Goal: Task Accomplishment & Management: Use online tool/utility

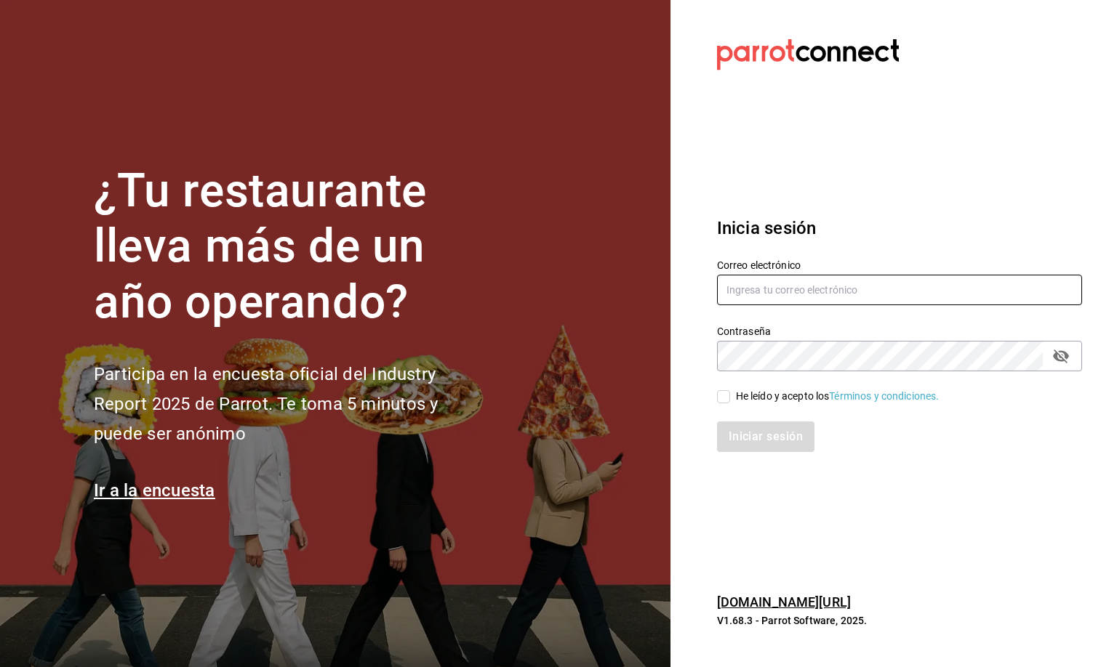
click at [740, 282] on input "text" at bounding box center [899, 290] width 365 height 31
type input "mirna123@gmail.com"
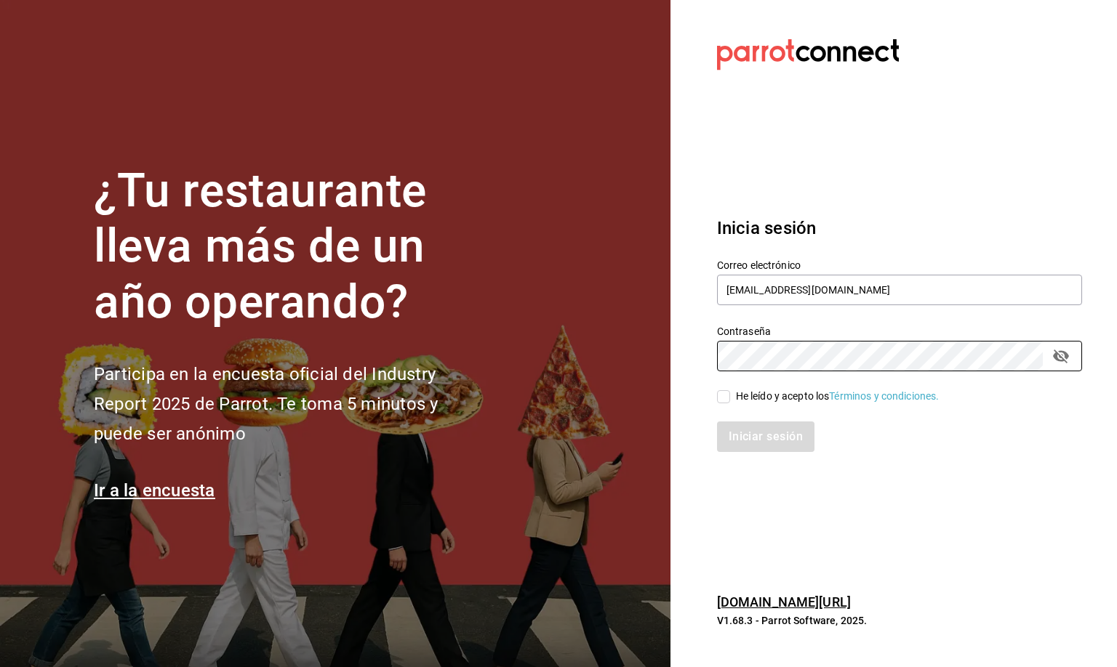
click at [720, 397] on input "He leído y acepto los Términos y condiciones." at bounding box center [723, 396] width 13 height 13
checkbox input "true"
click at [747, 436] on button "Iniciar sesión" at bounding box center [766, 437] width 99 height 31
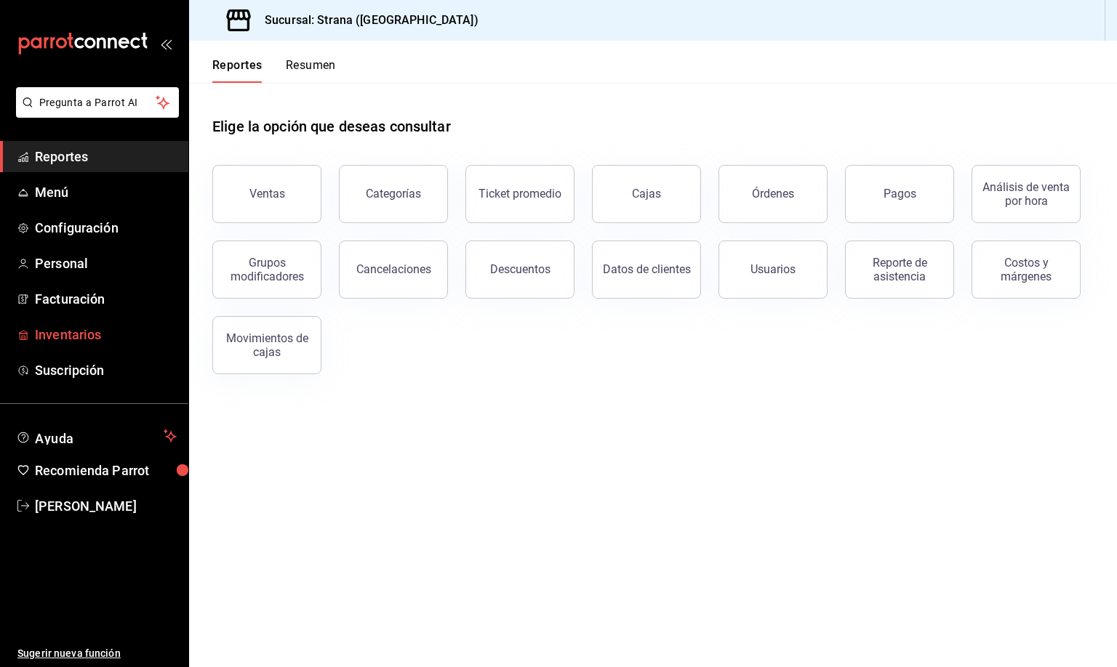
click at [61, 334] on span "Inventarios" at bounding box center [106, 335] width 142 height 20
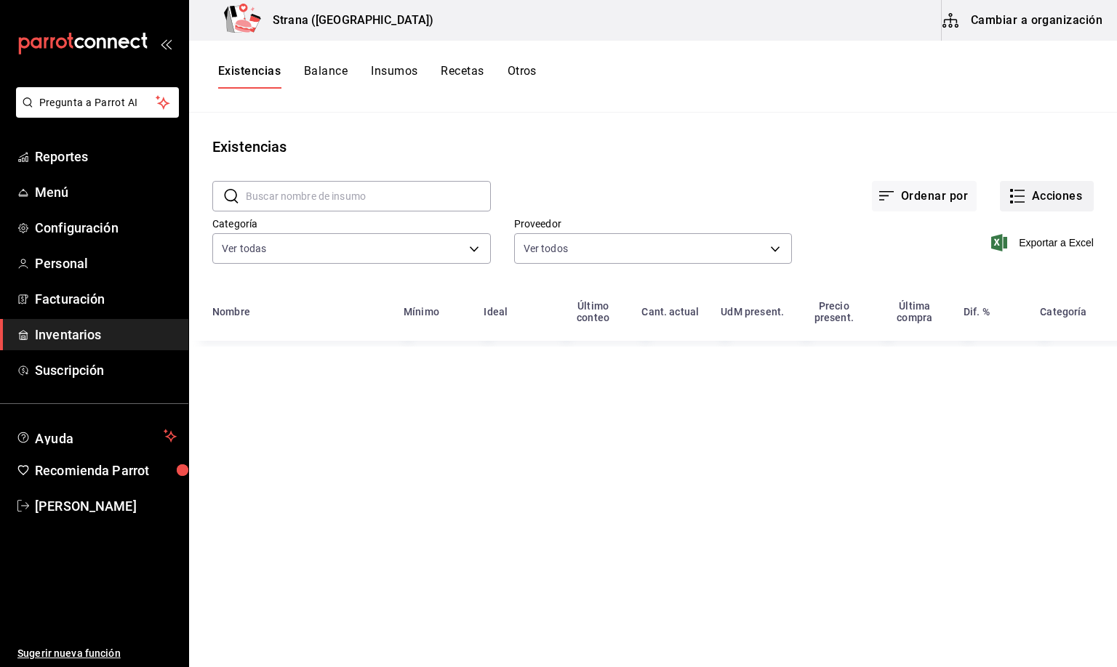
click at [1047, 196] on button "Acciones" at bounding box center [1047, 196] width 94 height 31
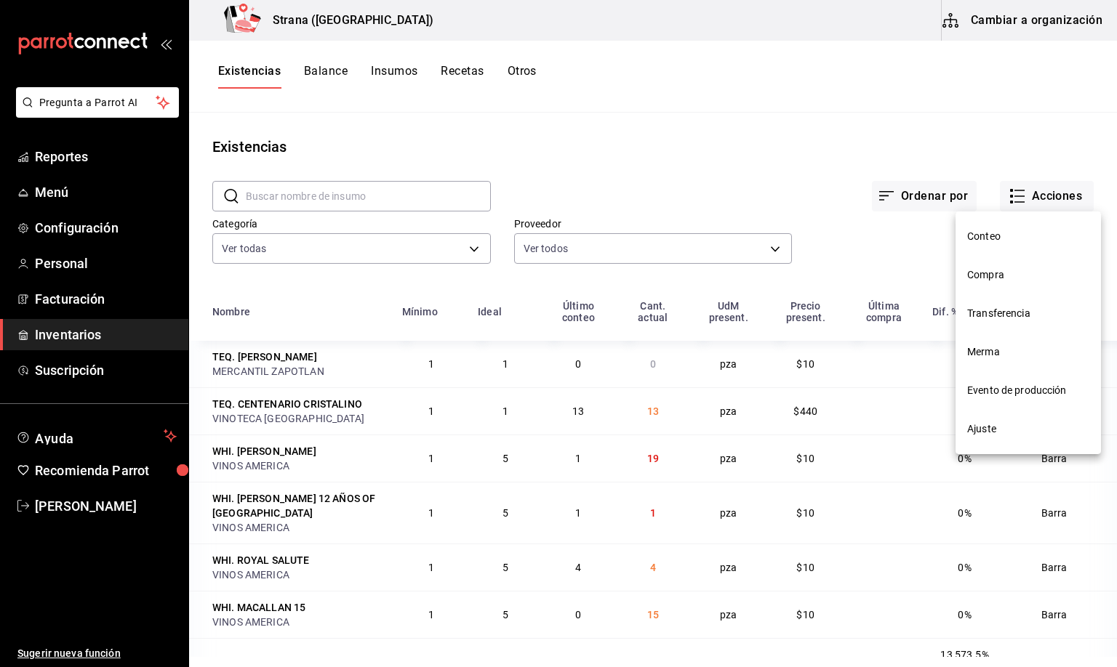
click at [986, 353] on span "Merma" at bounding box center [1028, 352] width 122 height 15
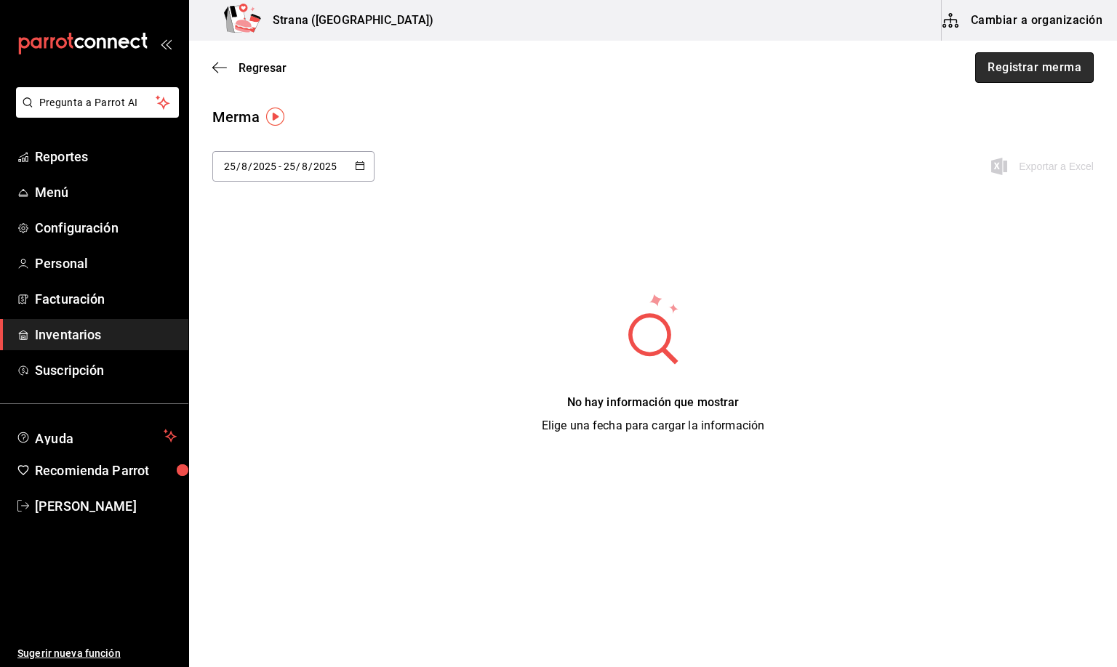
click at [1028, 74] on button "Registrar merma" at bounding box center [1034, 67] width 118 height 31
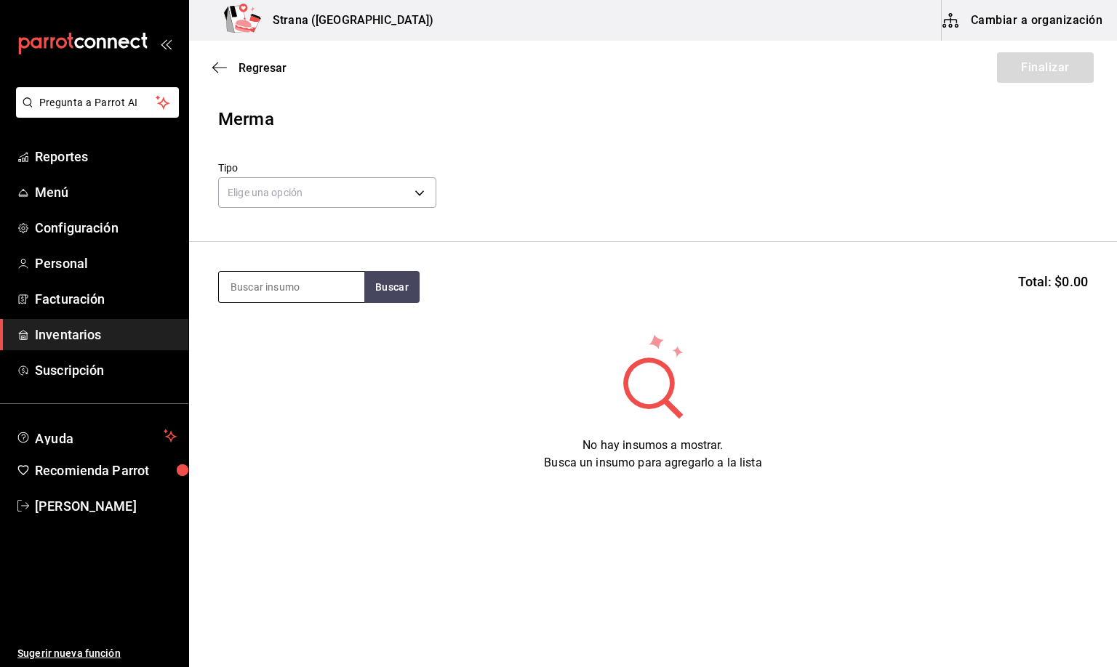
click at [269, 292] on input at bounding box center [291, 287] width 145 height 31
type input "barra libre te"
click at [297, 342] on div "Botella - VINOS AMERICA" at bounding box center [290, 345] width 121 height 15
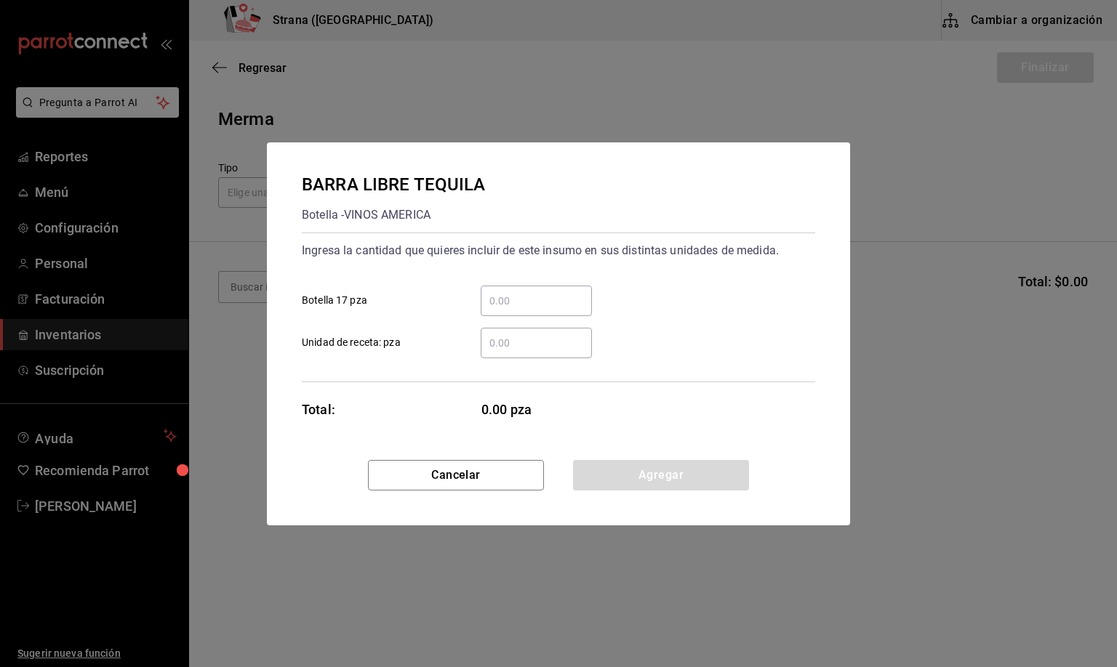
click at [498, 301] on input "​ Botella 17 pza" at bounding box center [535, 300] width 111 height 17
type input "2"
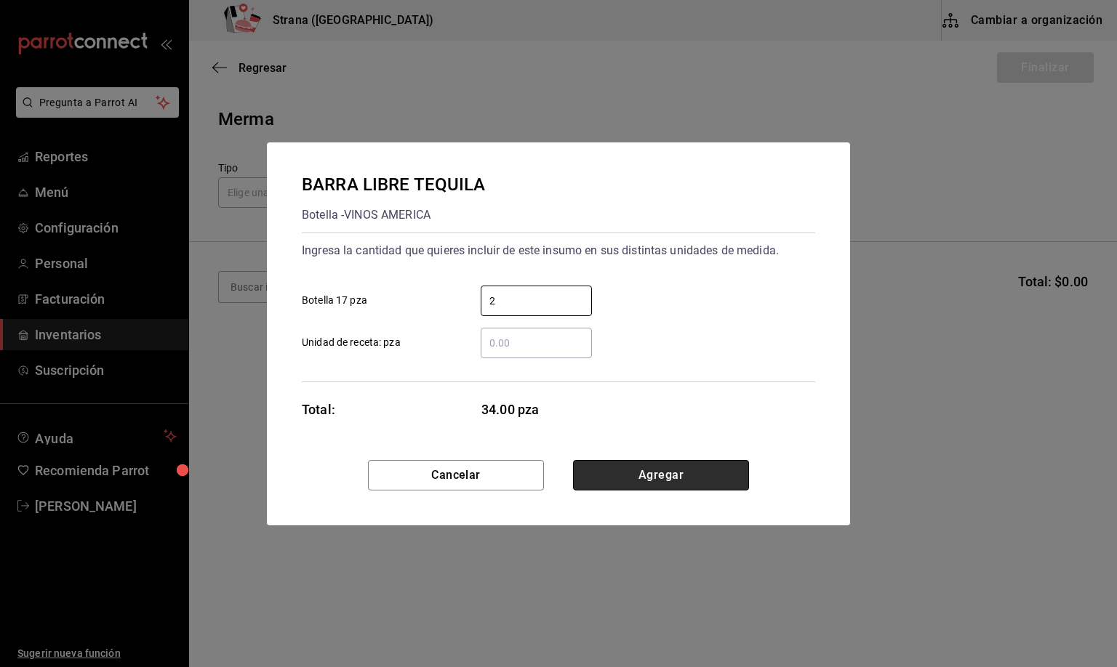
click at [639, 463] on button "Agregar" at bounding box center [661, 475] width 176 height 31
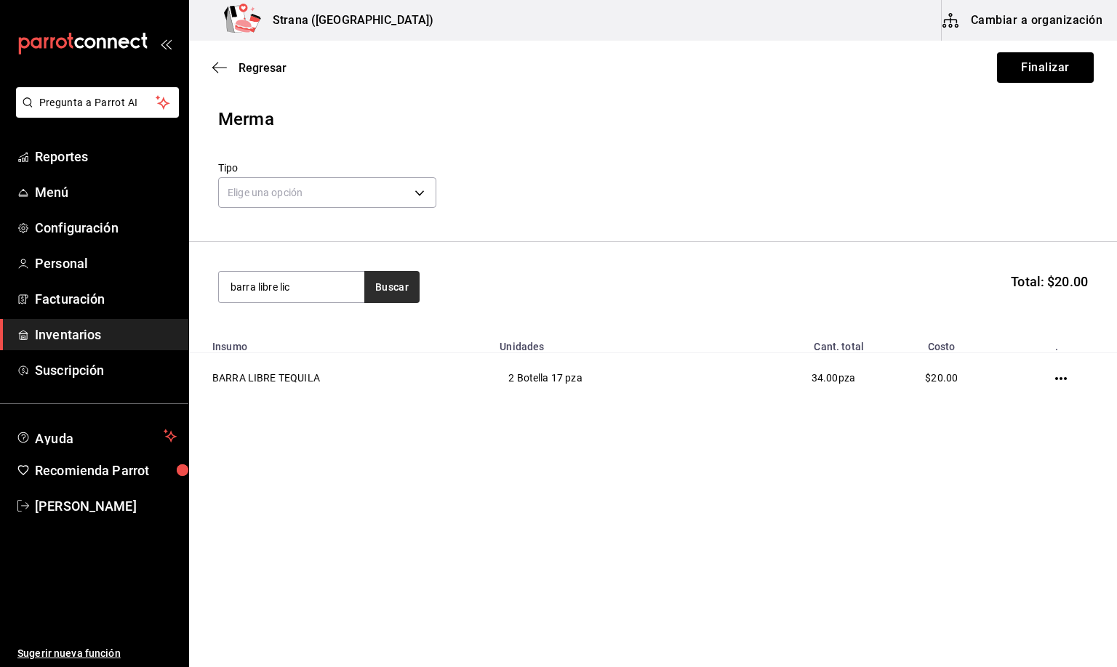
type input "barra libre lic"
click at [395, 284] on button "Buscar" at bounding box center [391, 287] width 55 height 32
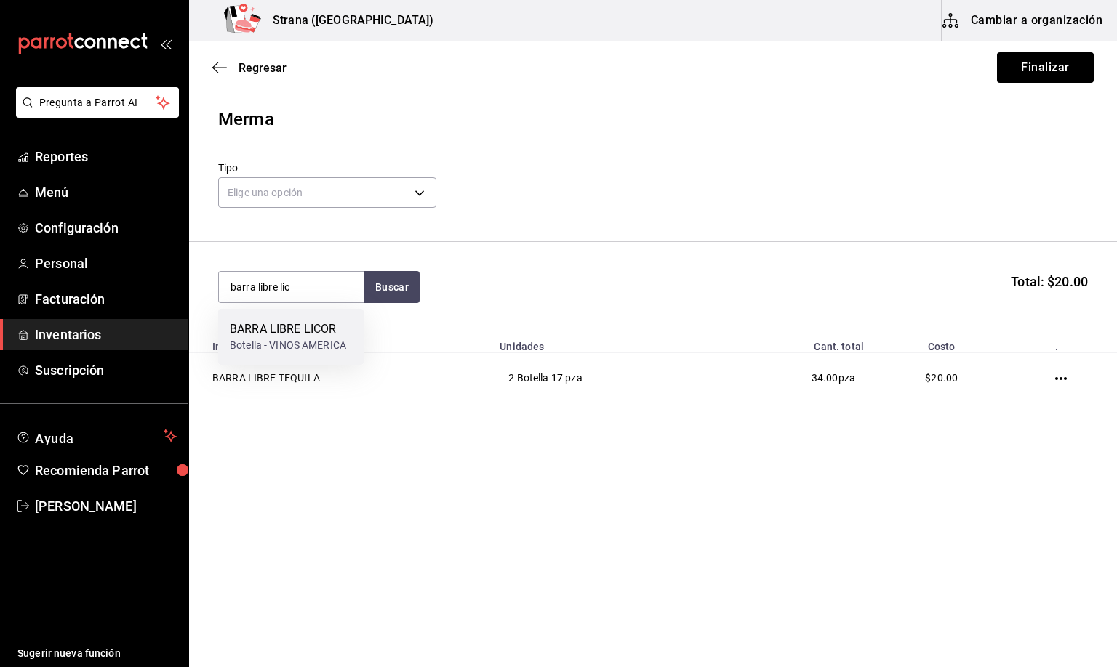
drag, startPoint x: 299, startPoint y: 317, endPoint x: 299, endPoint y: 331, distance: 14.5
click at [299, 331] on div "BARRA LIBRE LICOR Botella - VINOS AMERICA" at bounding box center [290, 337] width 145 height 56
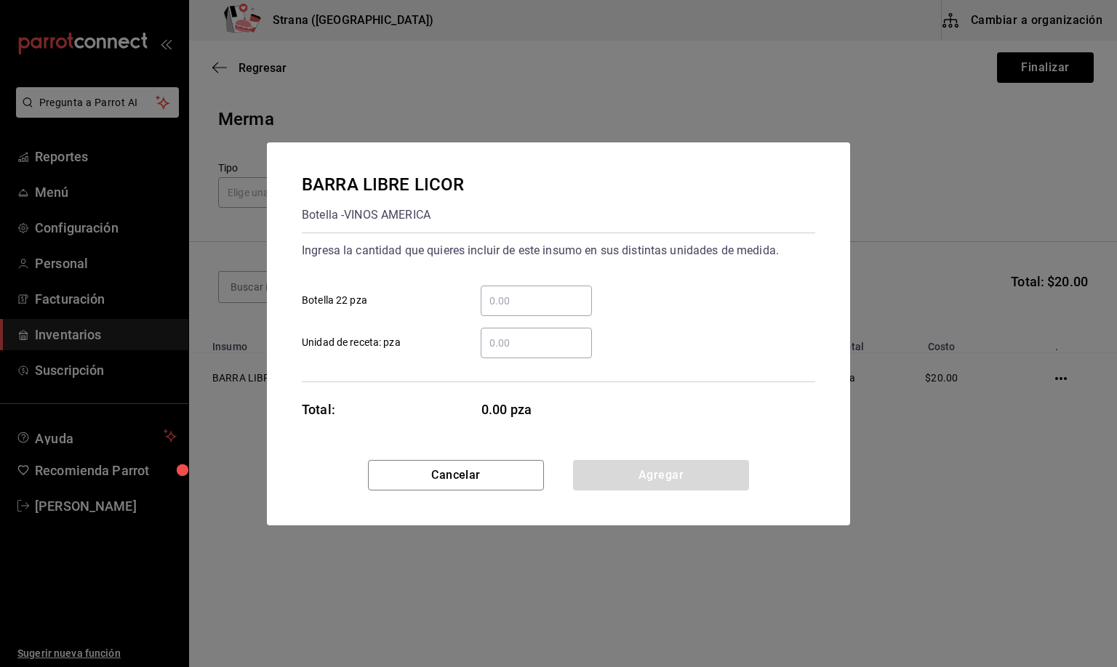
click at [498, 299] on input "​ Botella 22 pza" at bounding box center [535, 300] width 111 height 17
type input "1"
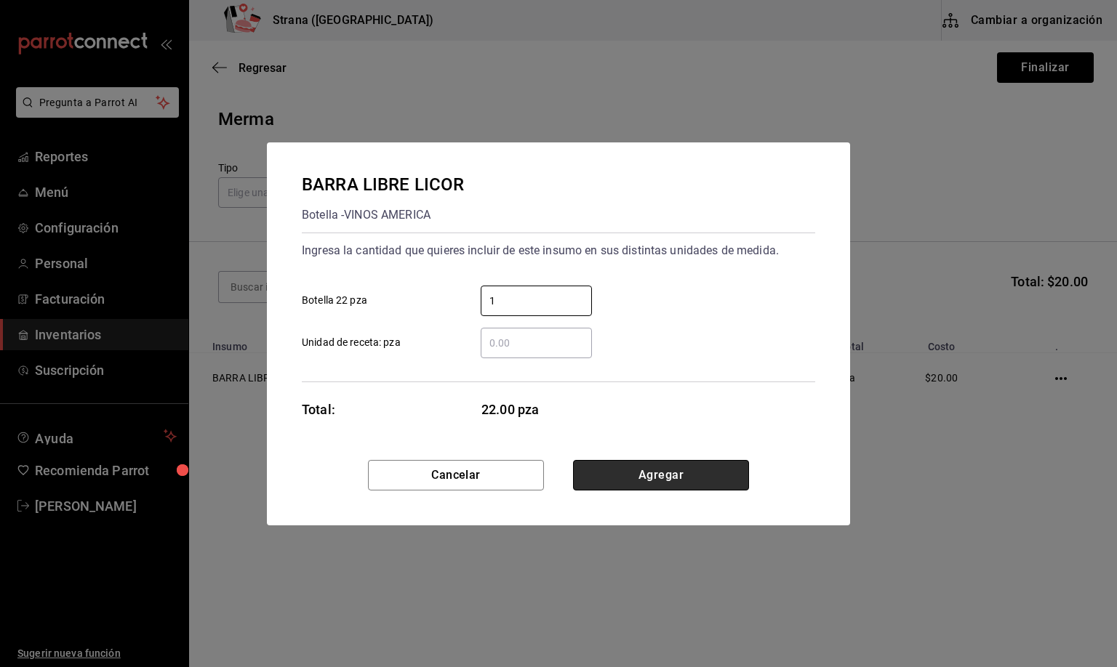
click at [637, 469] on button "Agregar" at bounding box center [661, 475] width 176 height 31
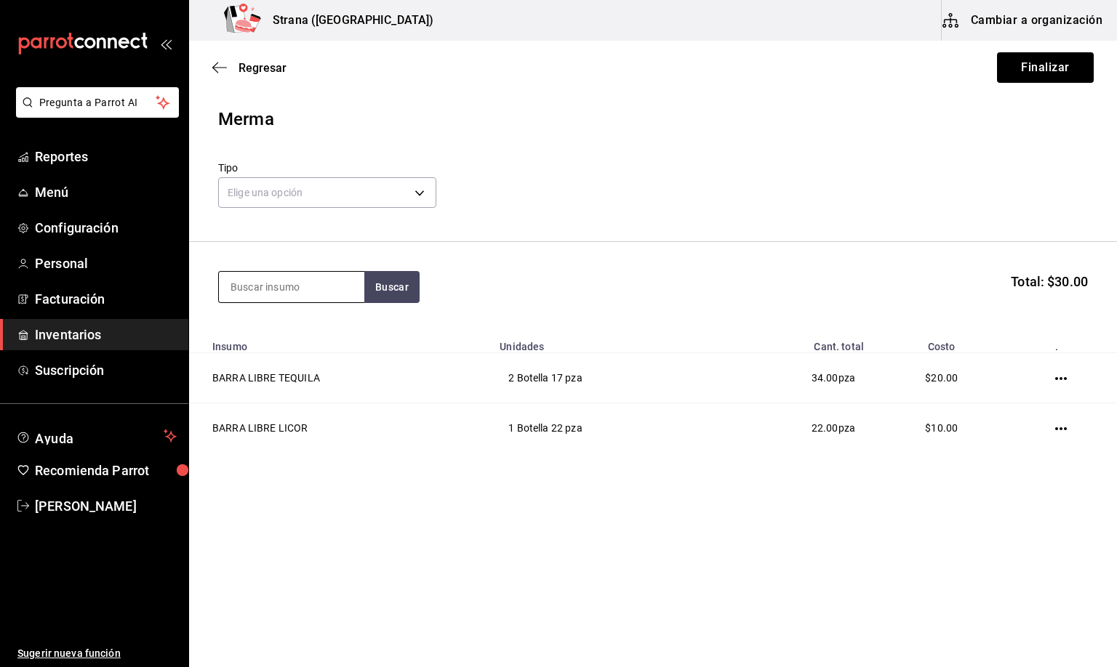
click at [295, 291] on input at bounding box center [291, 287] width 145 height 31
type input "jugo"
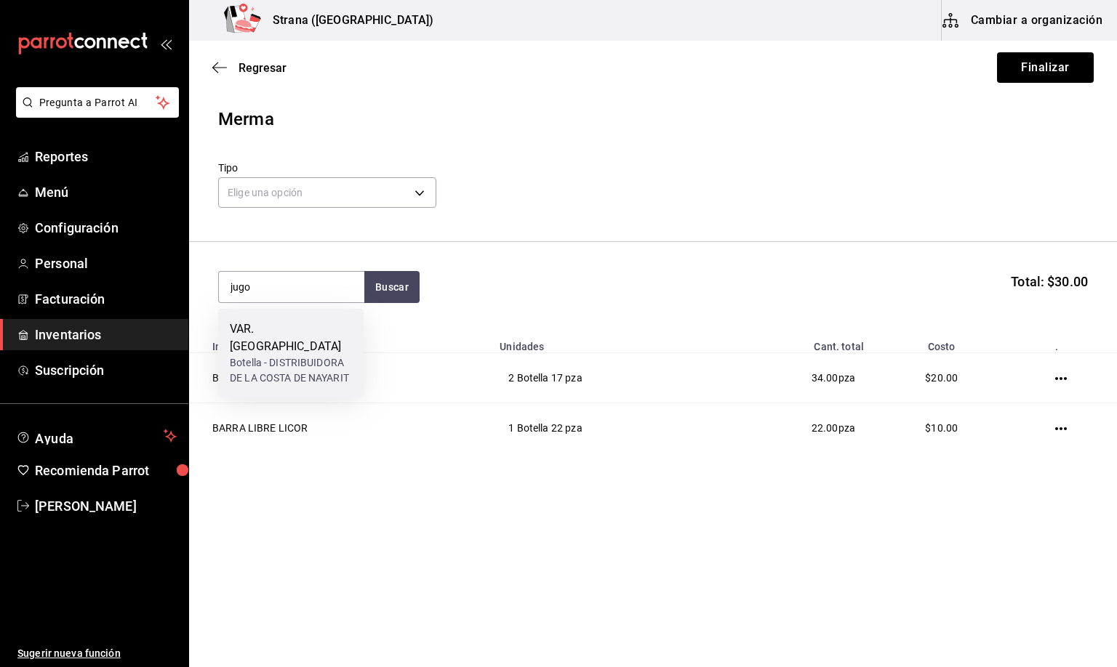
click at [286, 355] on div "Botella - DISTRIBUIDORA DE LA COSTA DE NAYARIT" at bounding box center [291, 370] width 122 height 31
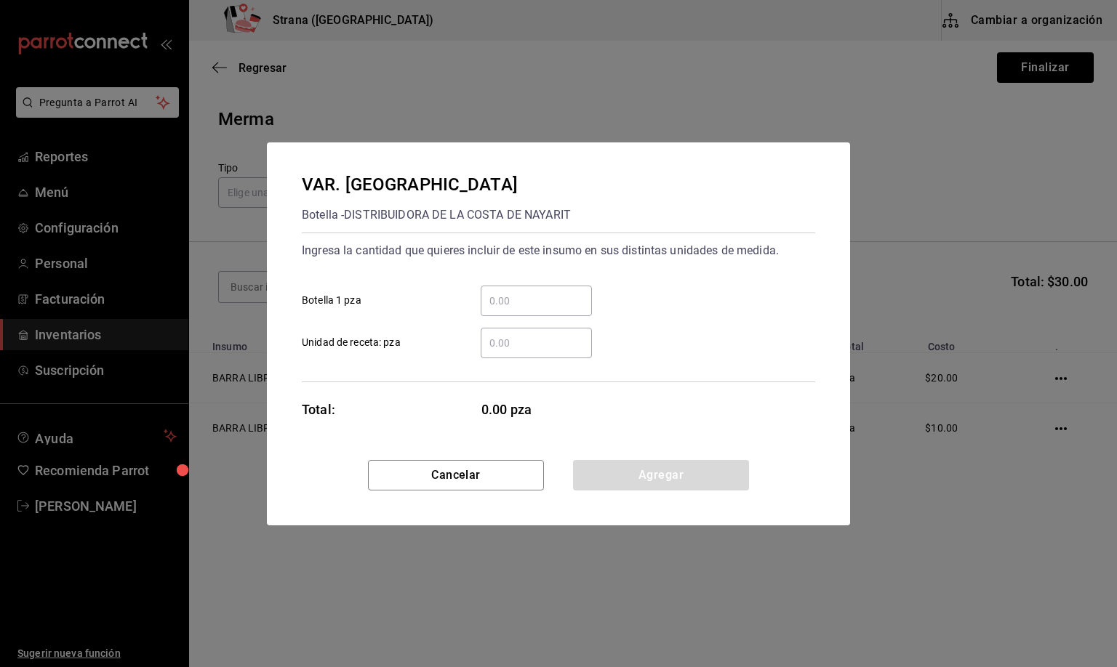
click at [498, 342] on input "​ Unidad de receta: pza" at bounding box center [535, 342] width 111 height 17
type input "12"
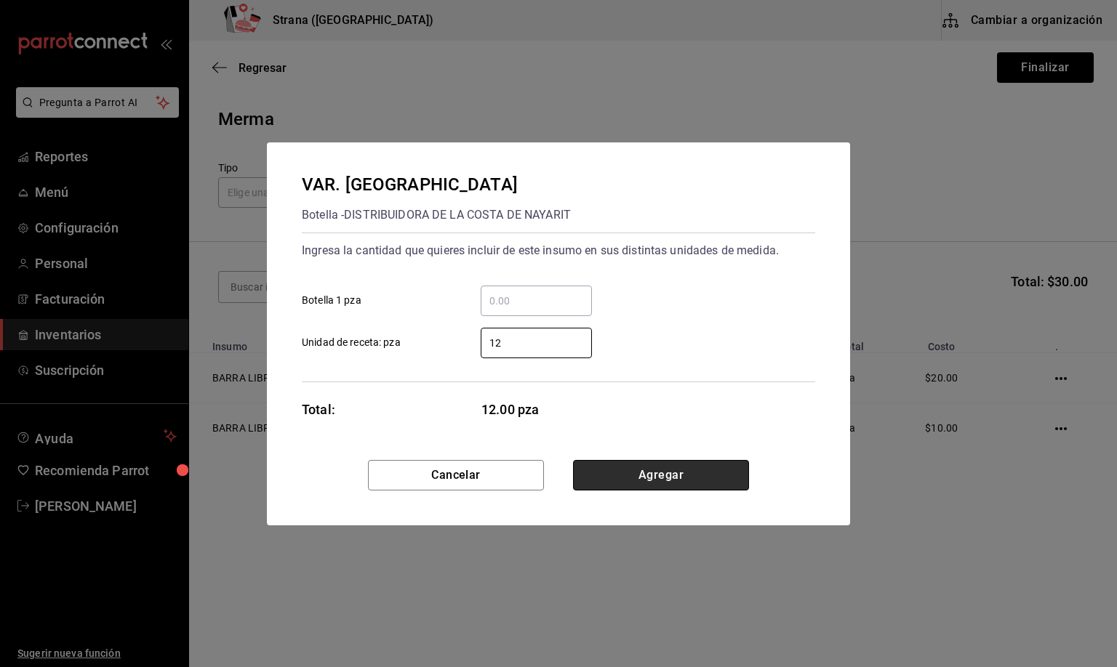
click at [652, 480] on button "Agregar" at bounding box center [661, 475] width 176 height 31
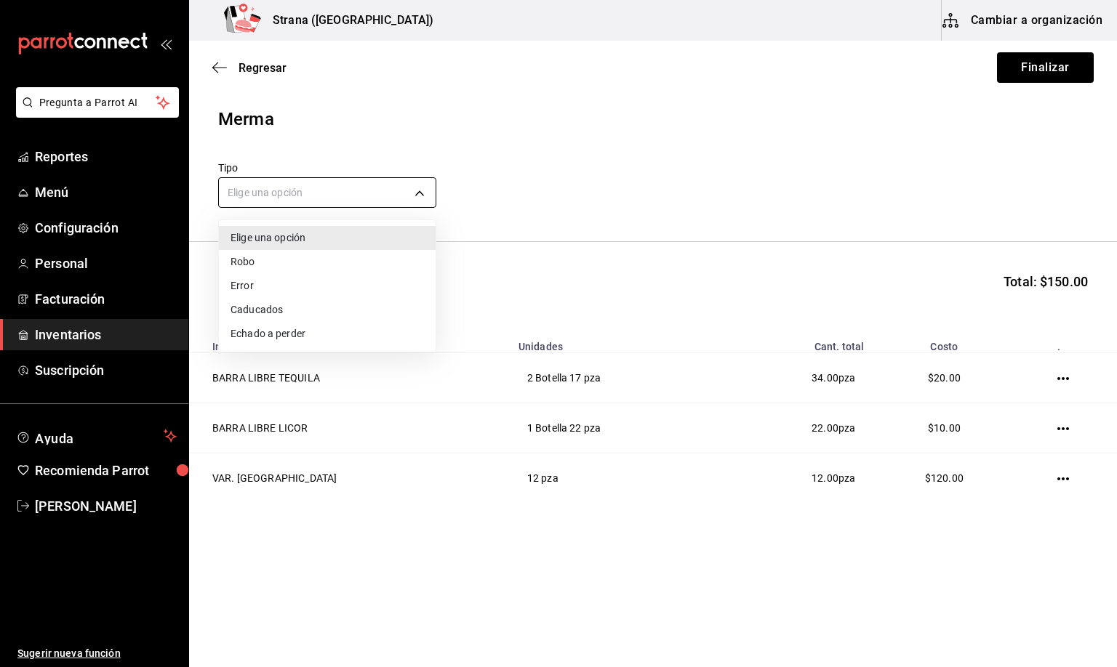
click at [295, 190] on body "Pregunta a Parrot AI Reportes Menú Configuración Personal Facturación Inventari…" at bounding box center [558, 292] width 1117 height 585
click at [262, 283] on li "Error" at bounding box center [327, 286] width 217 height 24
type input "ERROR"
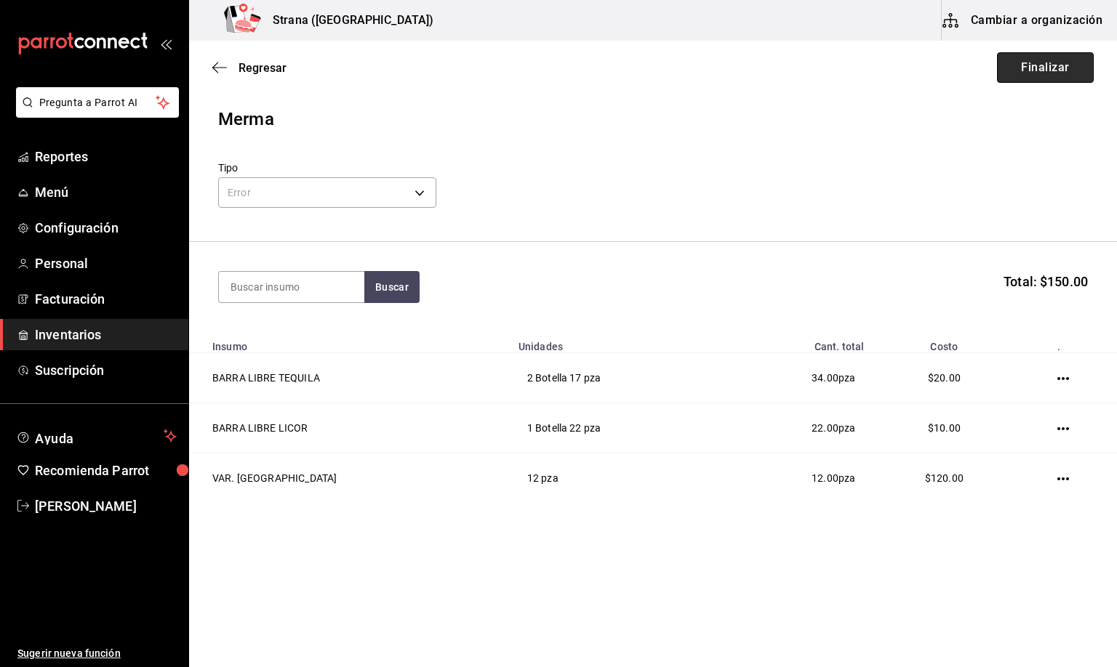
click at [1023, 65] on button "Finalizar" at bounding box center [1045, 67] width 97 height 31
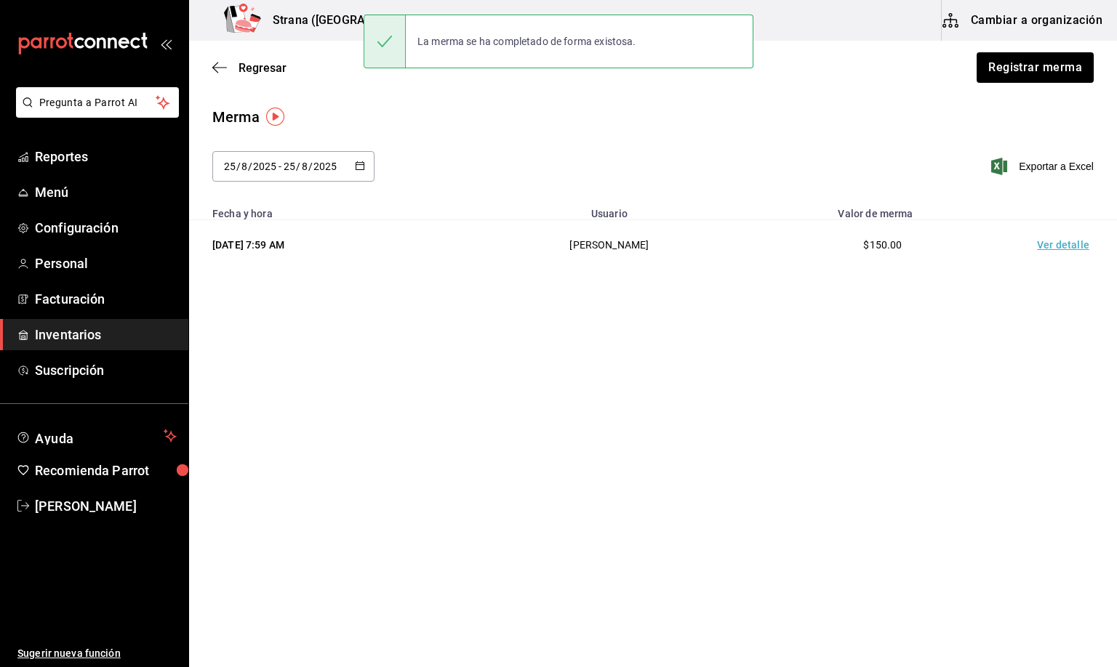
click at [1074, 245] on td "Ver detalle" at bounding box center [1066, 245] width 102 height 50
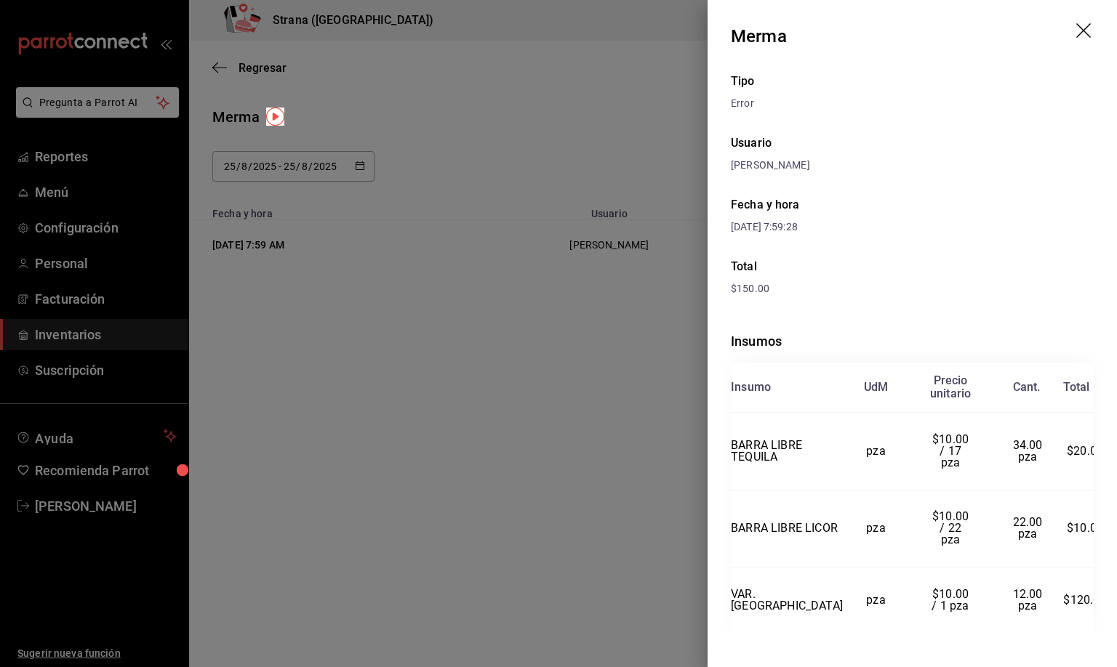
click at [1079, 33] on icon "drag" at bounding box center [1084, 31] width 17 height 17
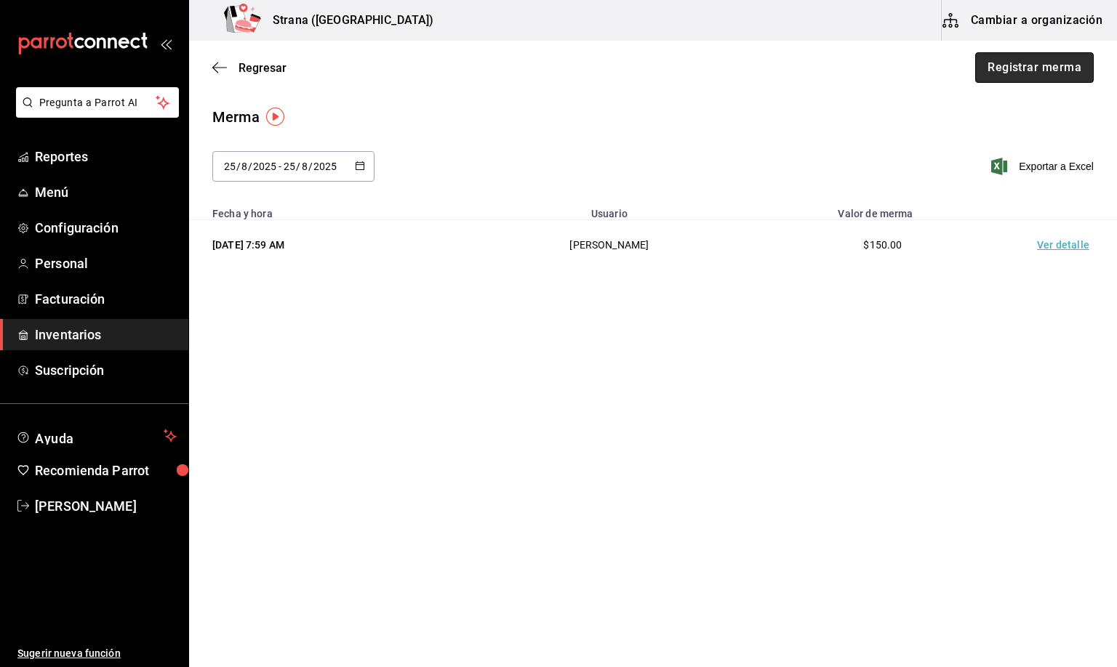
click at [1006, 72] on button "Registrar merma" at bounding box center [1034, 67] width 118 height 31
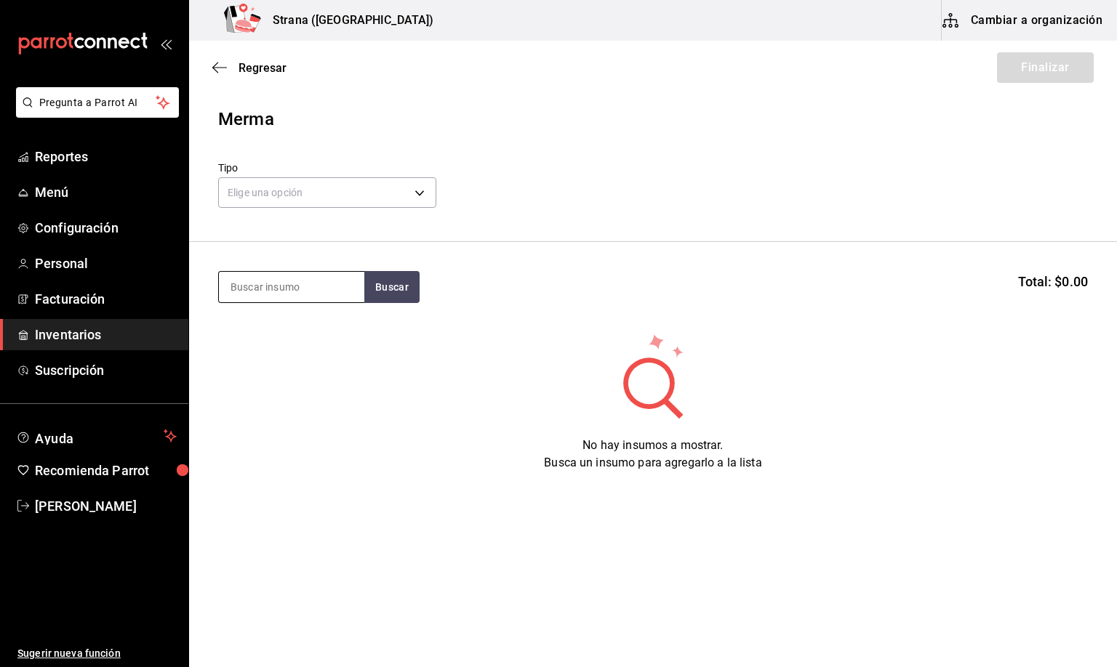
click at [256, 279] on input at bounding box center [291, 287] width 145 height 31
type input "chamb"
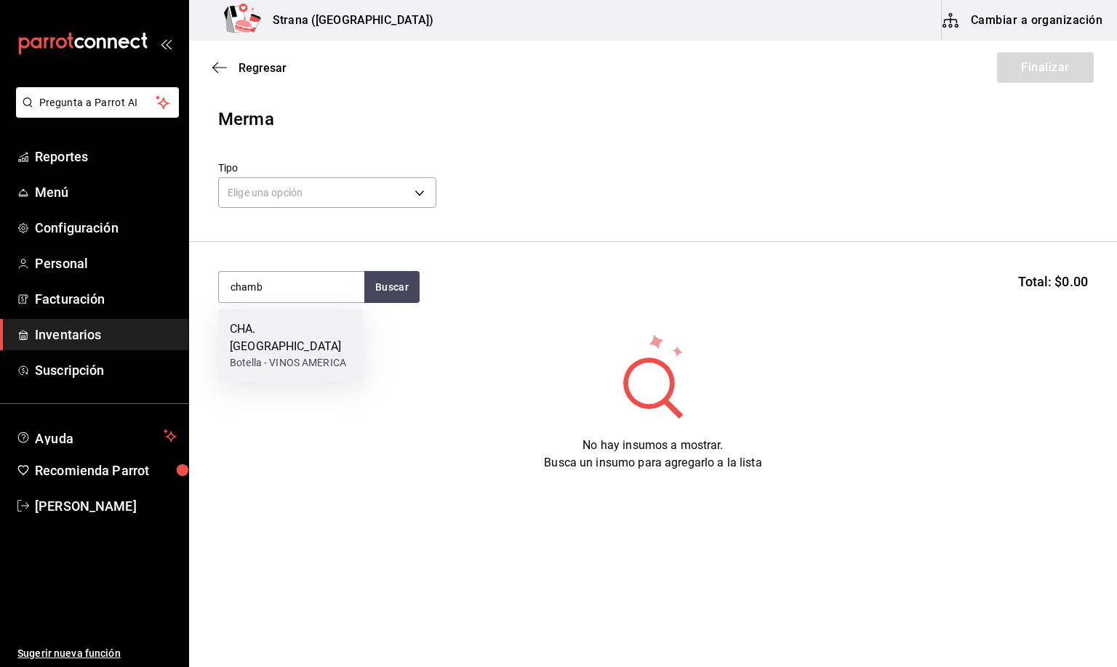
click at [288, 336] on div "CHA. [GEOGRAPHIC_DATA]" at bounding box center [291, 338] width 122 height 35
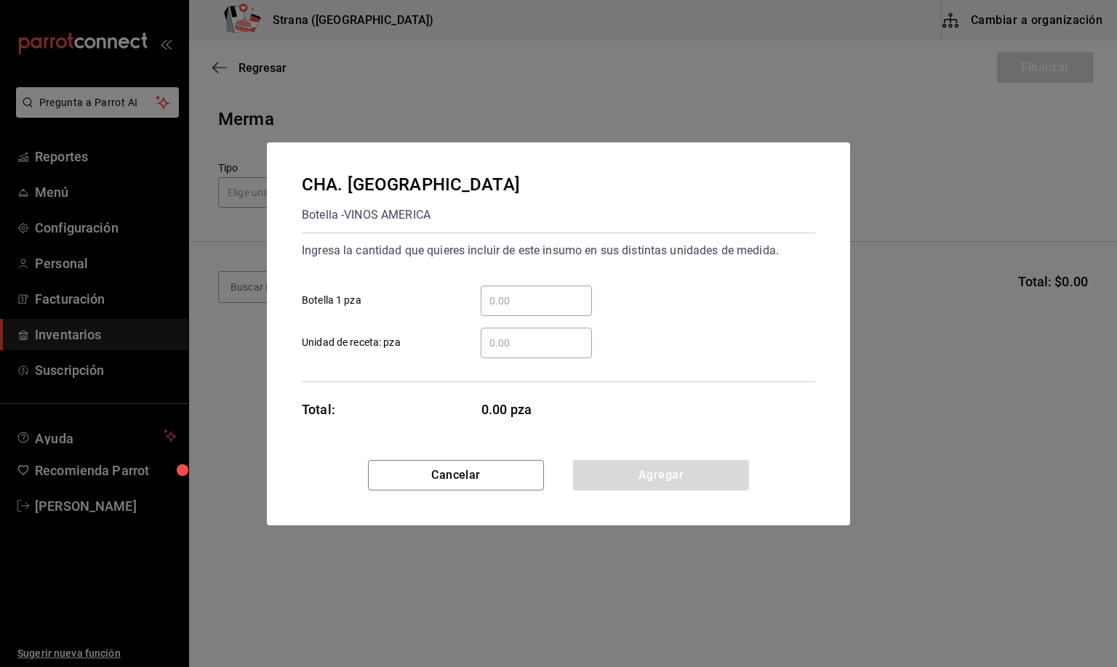
click at [507, 338] on input "​ Unidad de receta: pza" at bounding box center [535, 342] width 111 height 17
click at [502, 294] on input "​ Botella 1 pza" at bounding box center [535, 300] width 111 height 17
type input "5"
click at [648, 478] on button "Agregar" at bounding box center [661, 475] width 176 height 31
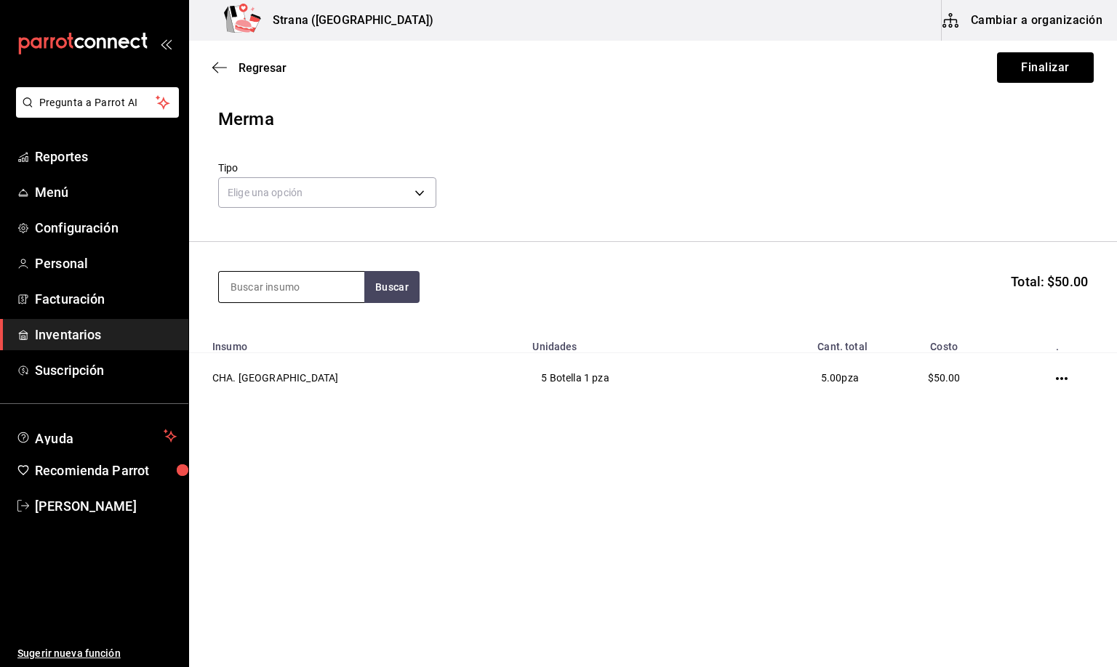
click at [254, 286] on input at bounding box center [291, 287] width 145 height 31
type input "dobel"
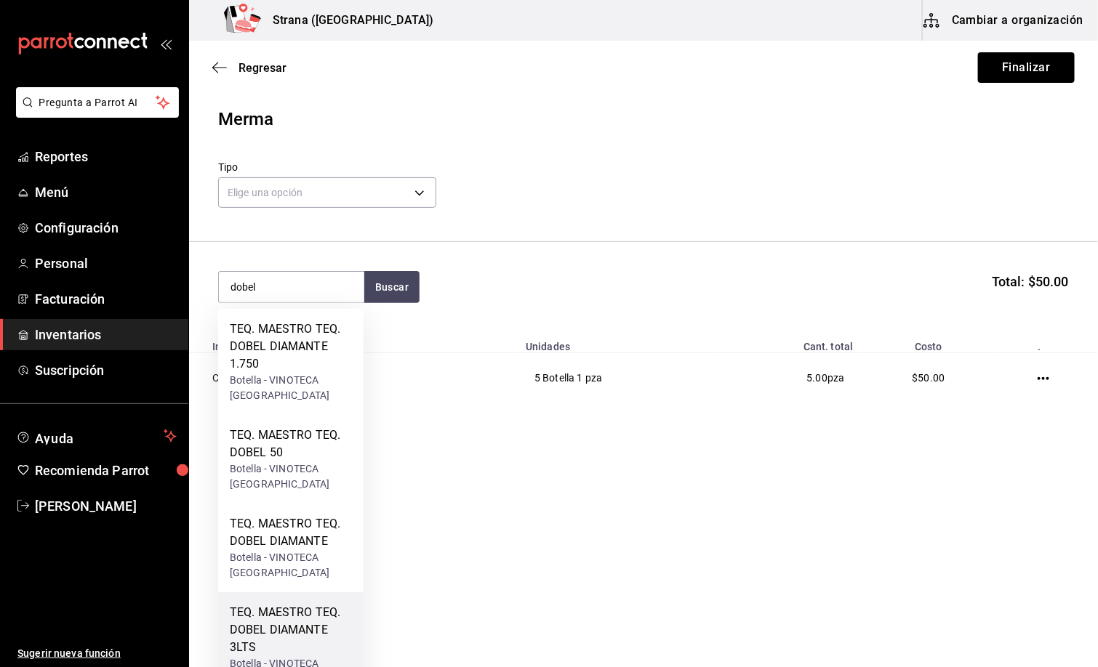
click at [294, 617] on div "TEQ. MAESTRO TEQ. DOBEL DIAMANTE 3LTS" at bounding box center [291, 630] width 122 height 52
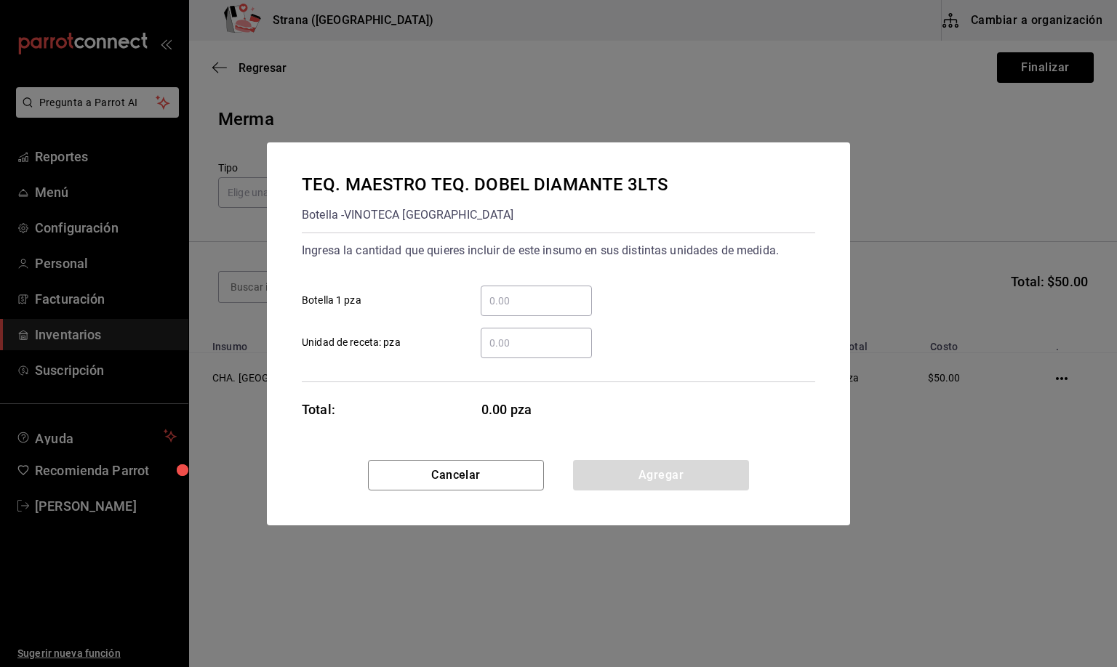
click at [513, 297] on input "​ Botella 1 pza" at bounding box center [535, 300] width 111 height 17
type input "5"
click at [622, 478] on button "Agregar" at bounding box center [661, 475] width 176 height 31
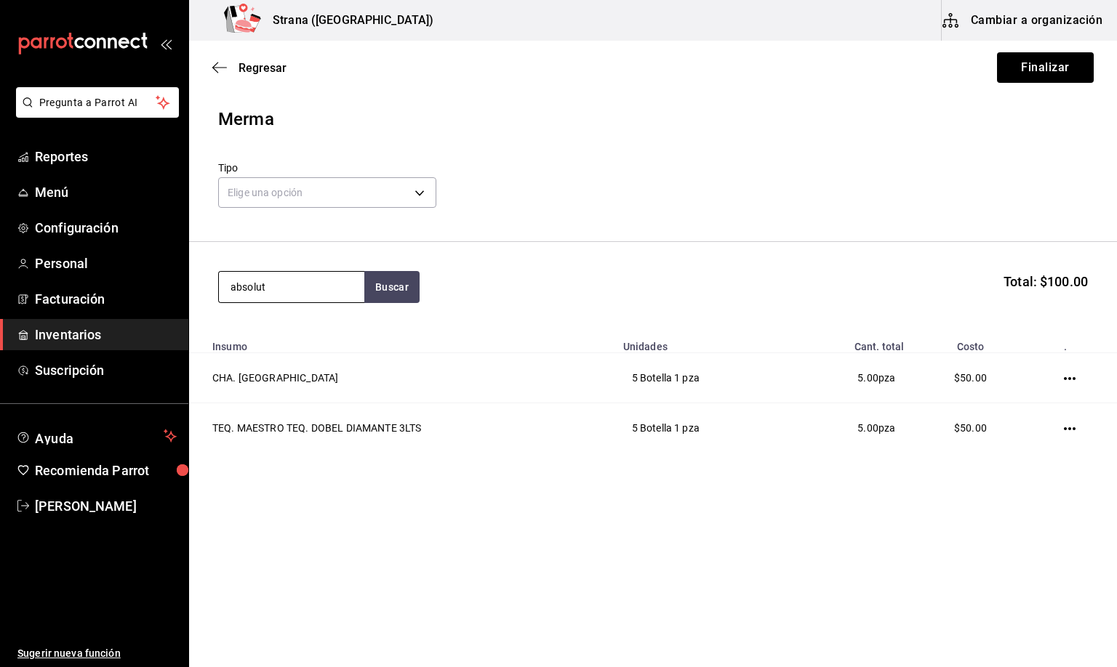
type input "absolut"
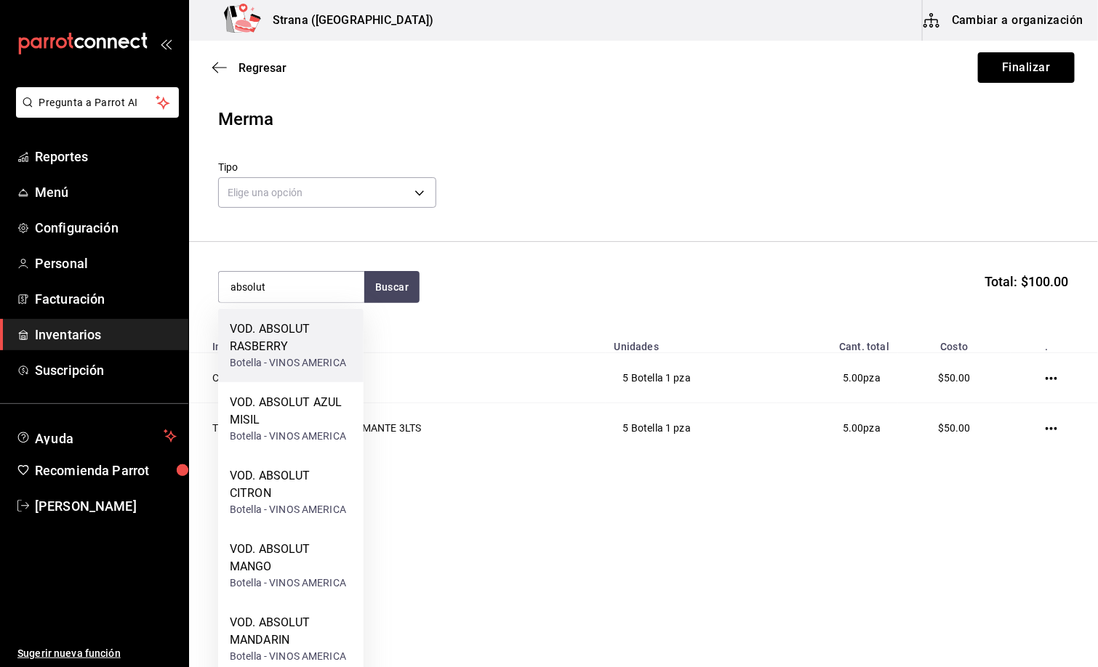
click at [304, 345] on div "VOD. ABSOLUT RASBERRY" at bounding box center [291, 338] width 122 height 35
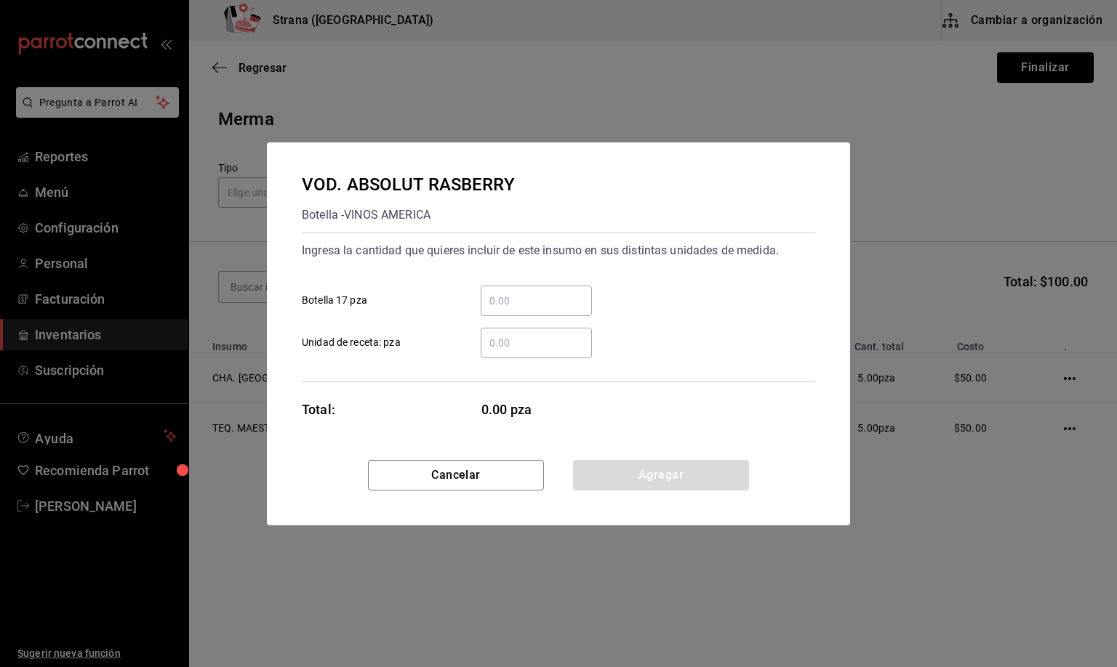
click at [512, 299] on input "​ Botella 17 pza" at bounding box center [535, 300] width 111 height 17
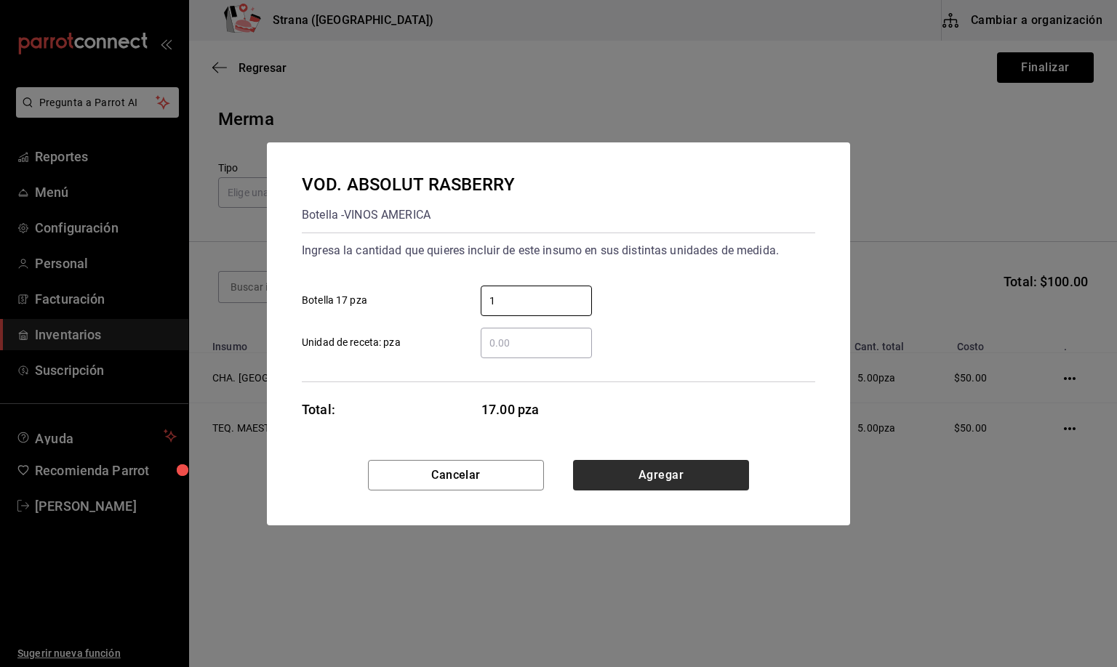
type input "1"
click at [656, 478] on button "Agregar" at bounding box center [661, 475] width 176 height 31
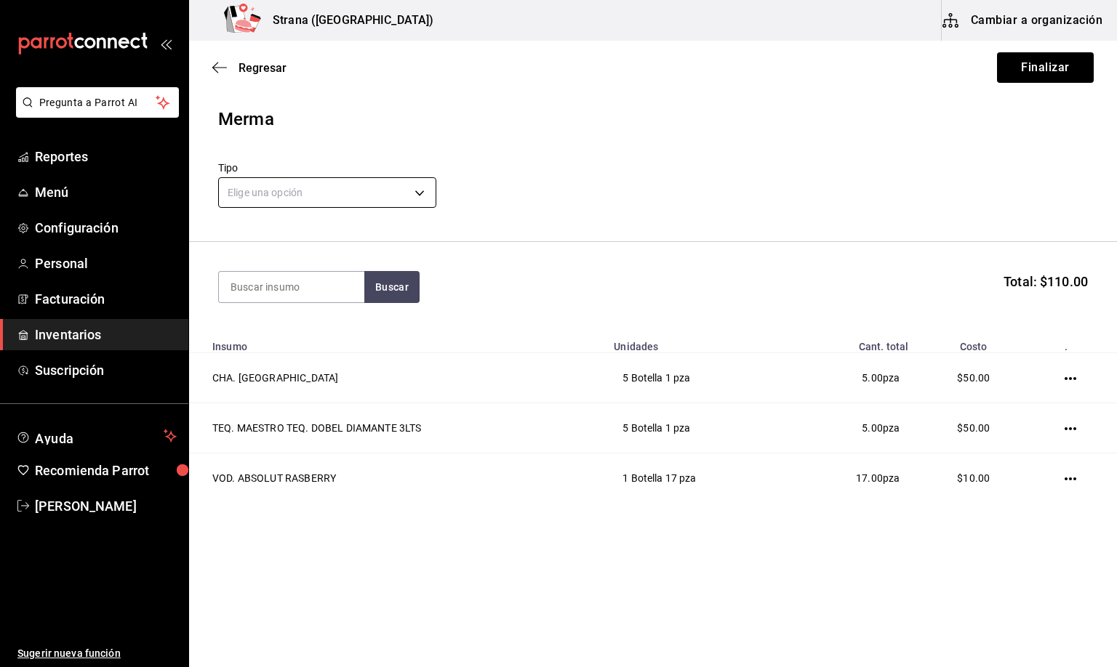
click at [321, 185] on body "Pregunta a Parrot AI Reportes Menú Configuración Personal Facturación Inventari…" at bounding box center [558, 292] width 1117 height 585
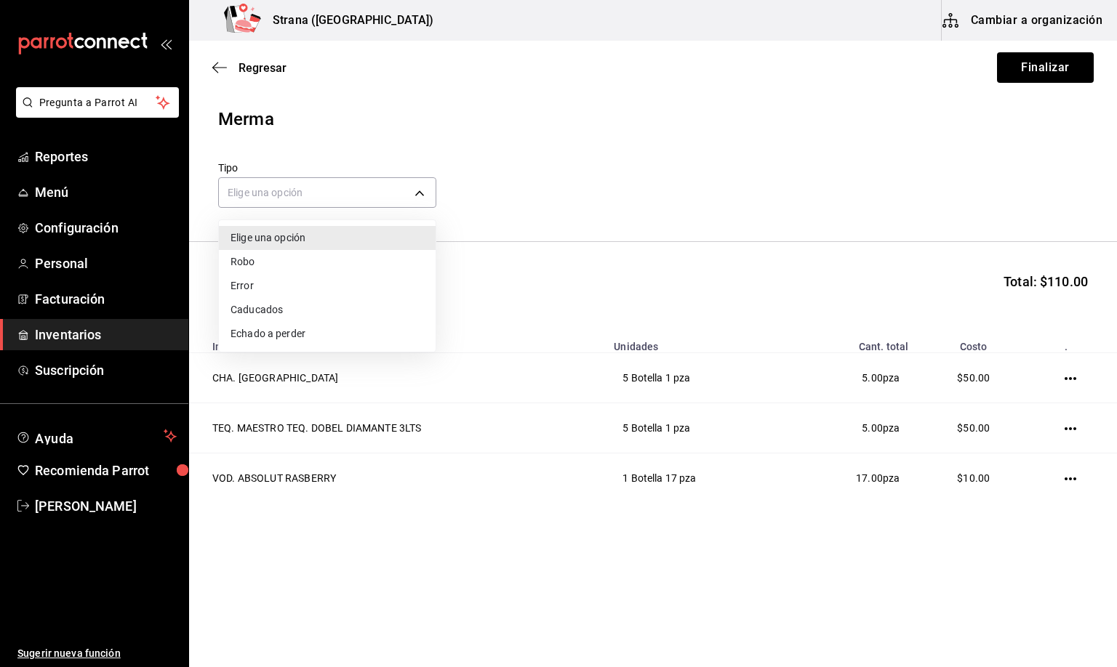
click at [256, 291] on li "Error" at bounding box center [327, 286] width 217 height 24
type input "ERROR"
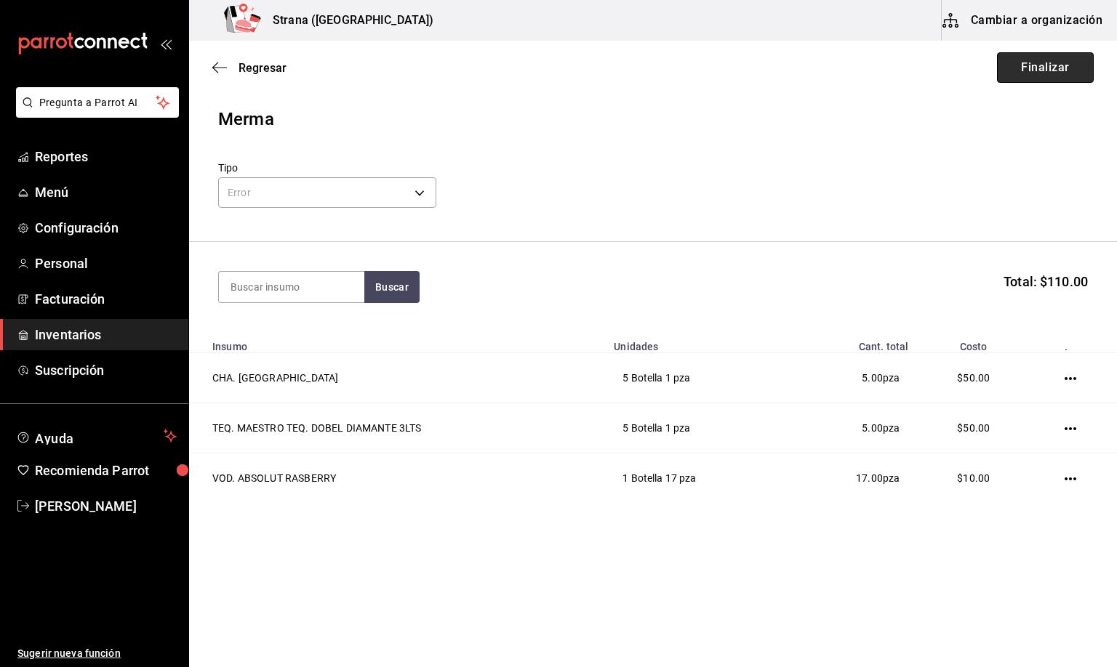
click at [1052, 76] on button "Finalizar" at bounding box center [1045, 67] width 97 height 31
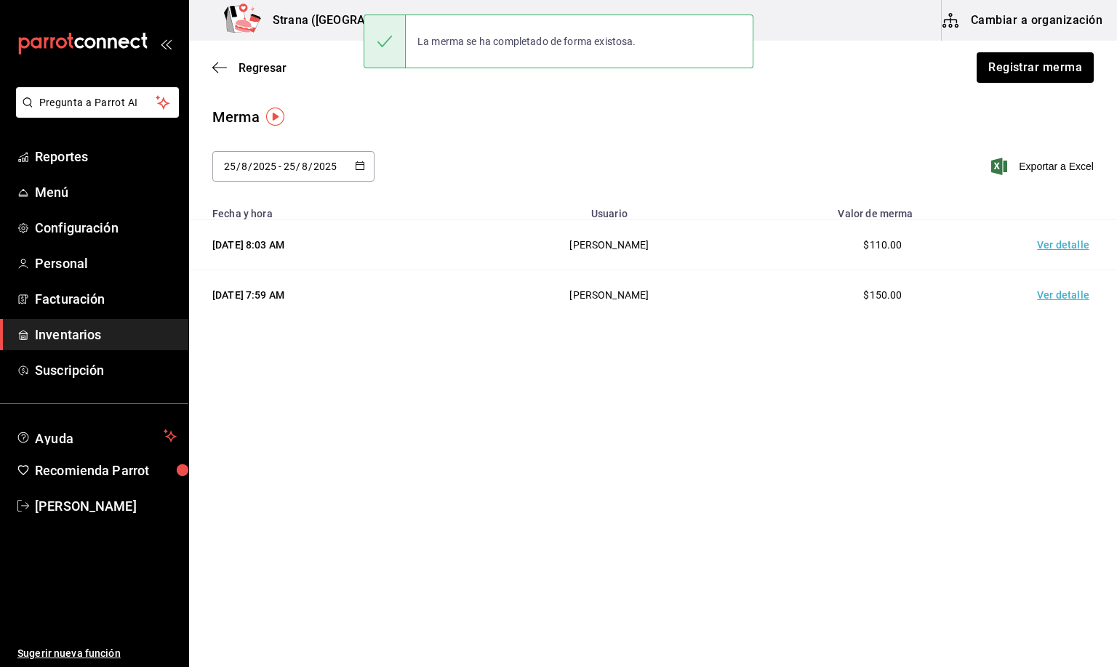
click at [1058, 236] on td "Ver detalle" at bounding box center [1066, 245] width 102 height 50
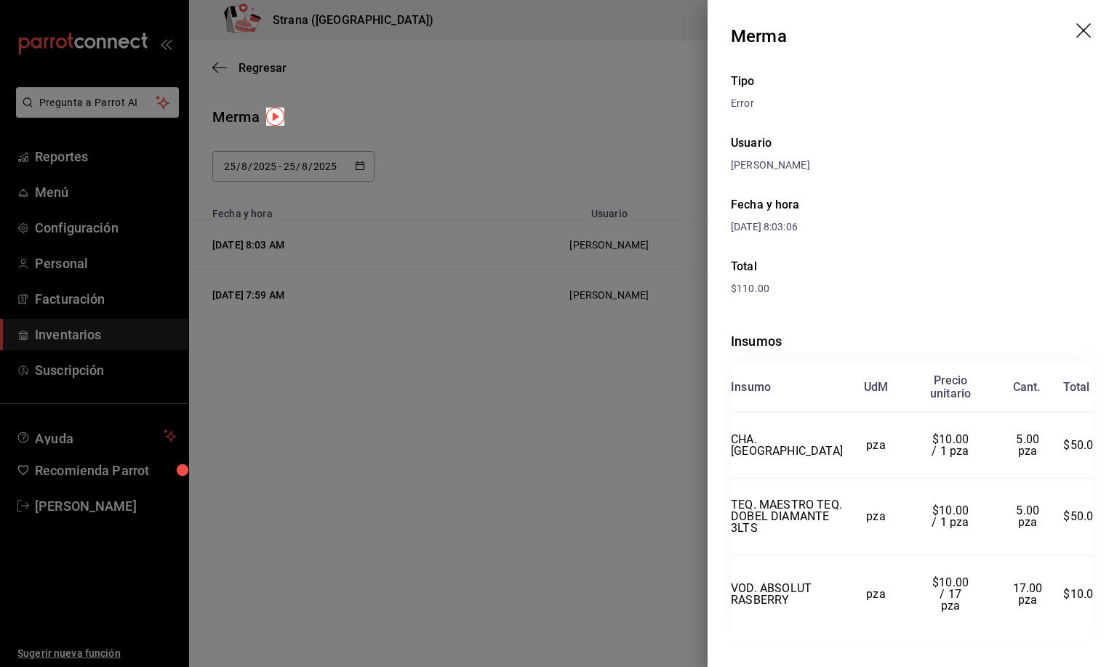
click at [1062, 22] on header "Merma" at bounding box center [911, 36] width 409 height 73
click at [1076, 31] on icon "drag" at bounding box center [1084, 31] width 17 height 17
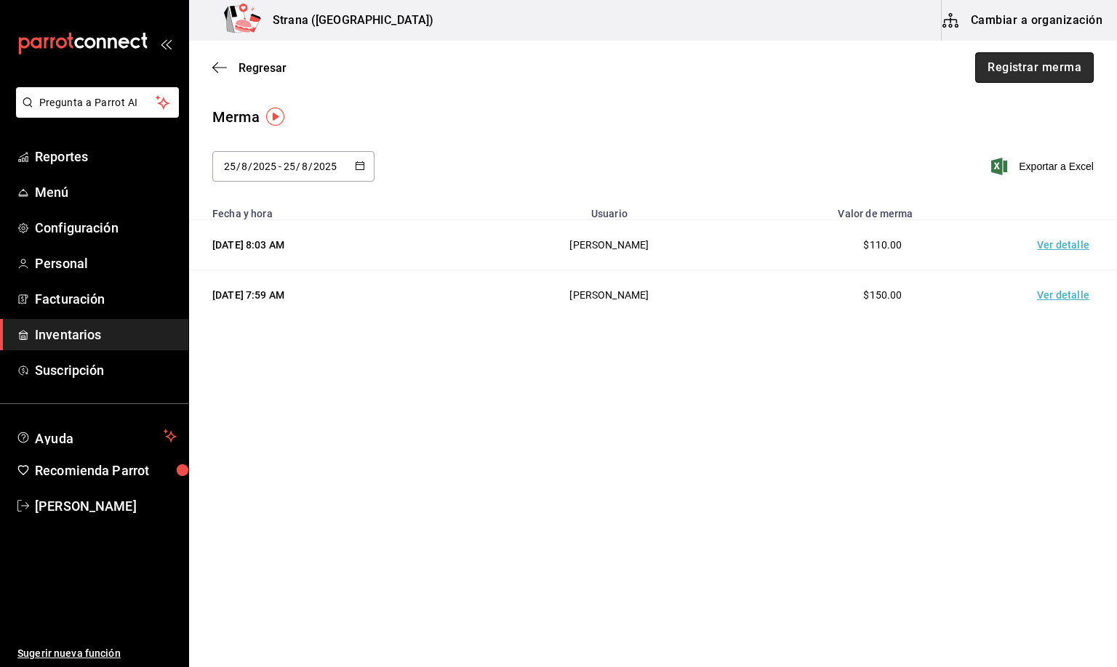
click at [1050, 55] on button "Registrar merma" at bounding box center [1034, 67] width 118 height 31
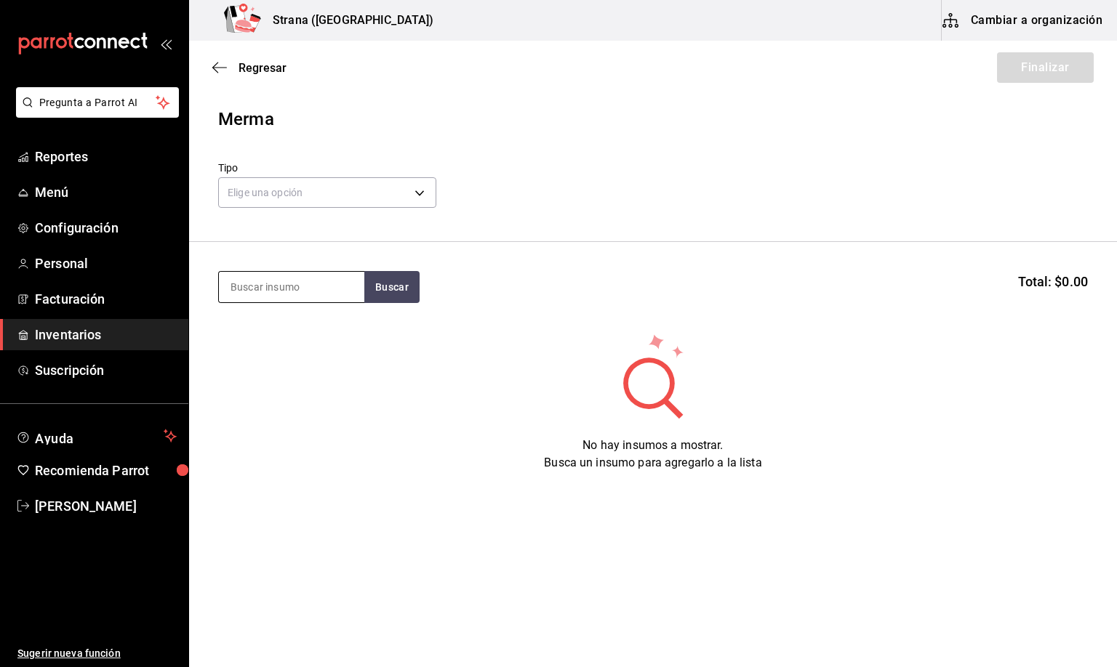
click at [307, 286] on input at bounding box center [291, 287] width 145 height 31
type input "bucha"
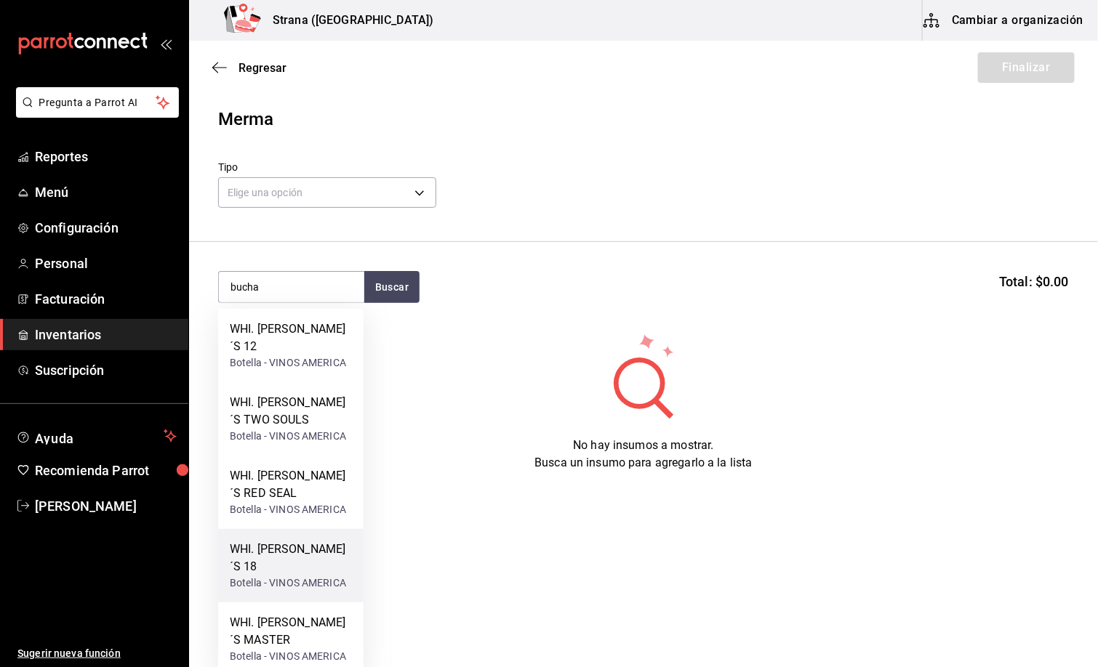
click at [275, 563] on div "WHI. [PERSON_NAME]´S 18" at bounding box center [291, 558] width 122 height 35
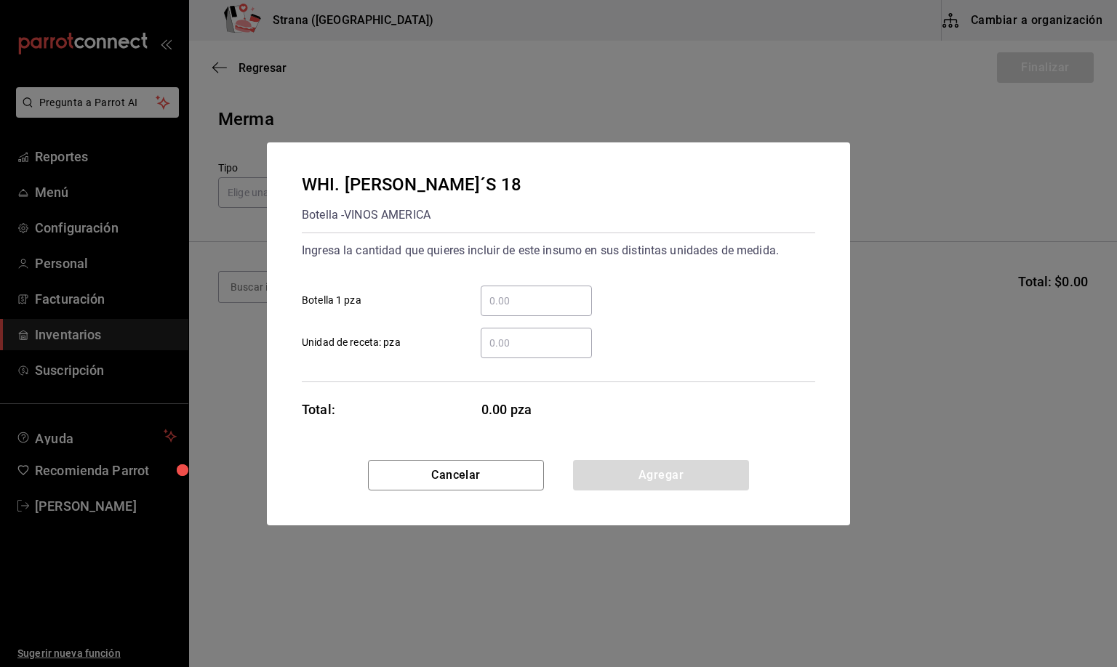
click at [502, 303] on input "​ Botella 1 pza" at bounding box center [535, 300] width 111 height 17
type input "3"
click at [674, 470] on button "Agregar" at bounding box center [661, 475] width 176 height 31
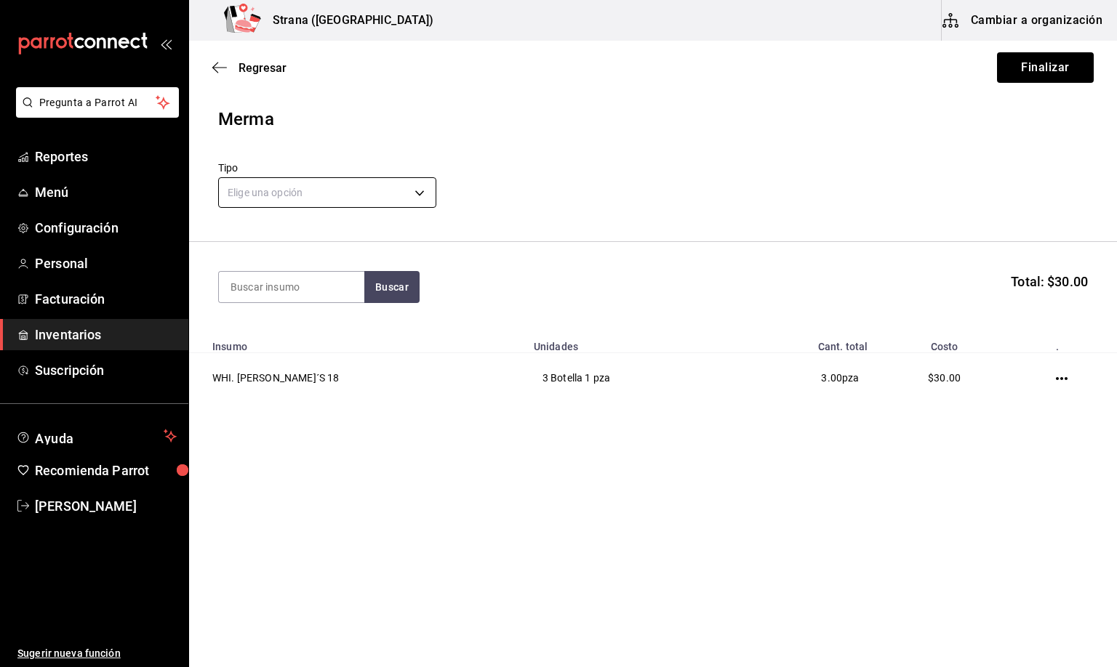
click at [249, 199] on body "Pregunta a Parrot AI Reportes Menú Configuración Personal Facturación Inventari…" at bounding box center [558, 292] width 1117 height 585
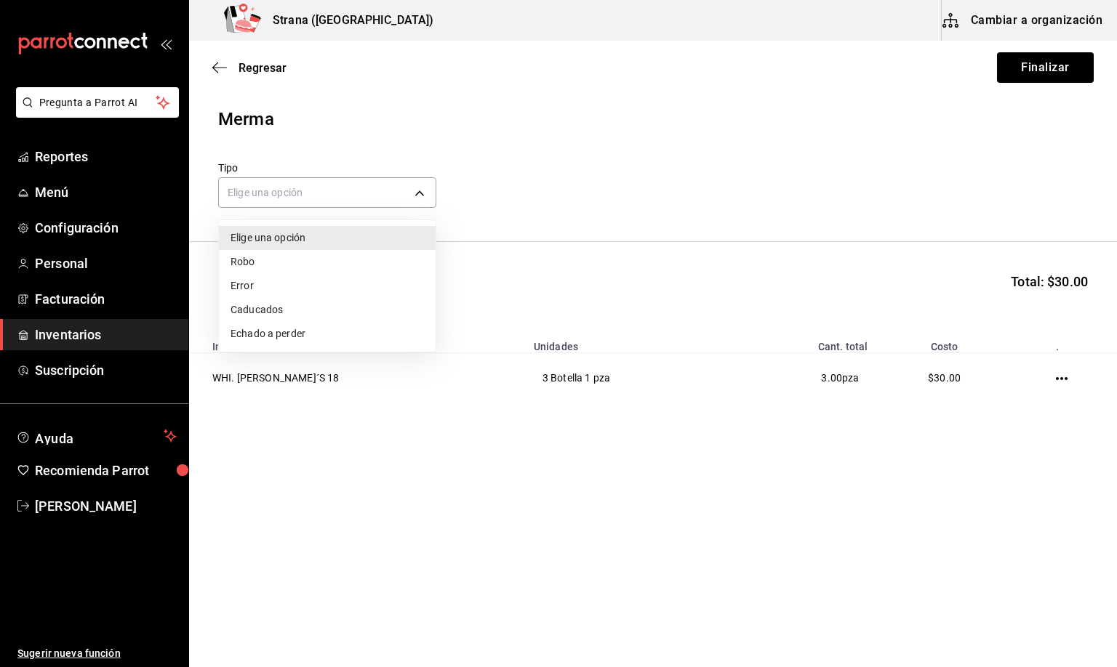
click at [249, 282] on li "Error" at bounding box center [327, 286] width 217 height 24
type input "ERROR"
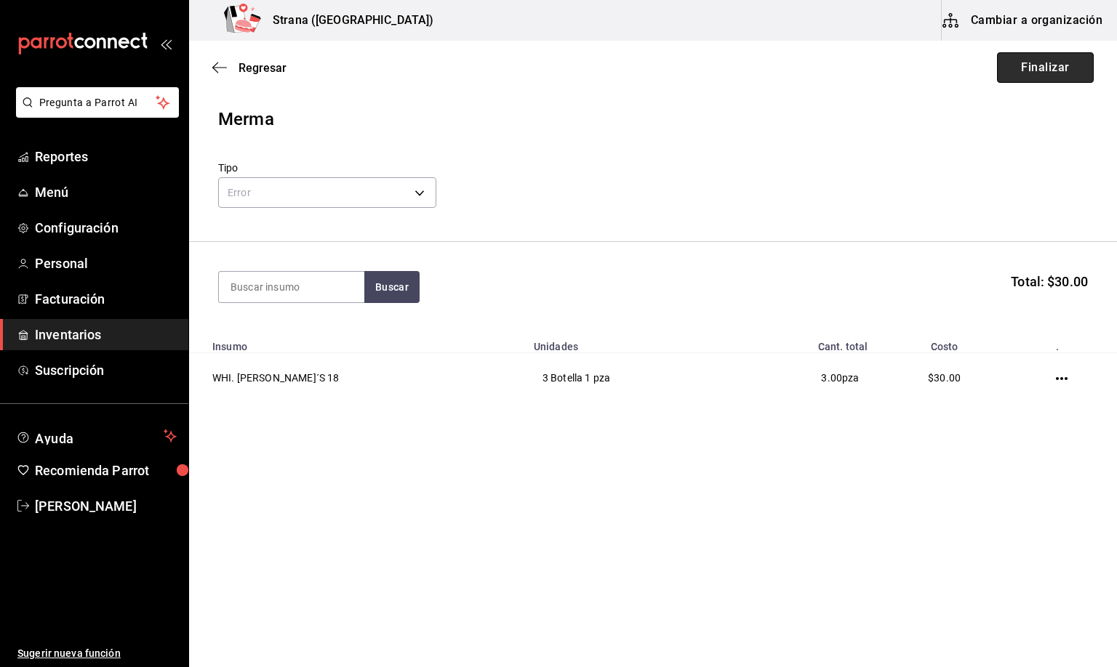
click at [1017, 64] on button "Finalizar" at bounding box center [1045, 67] width 97 height 31
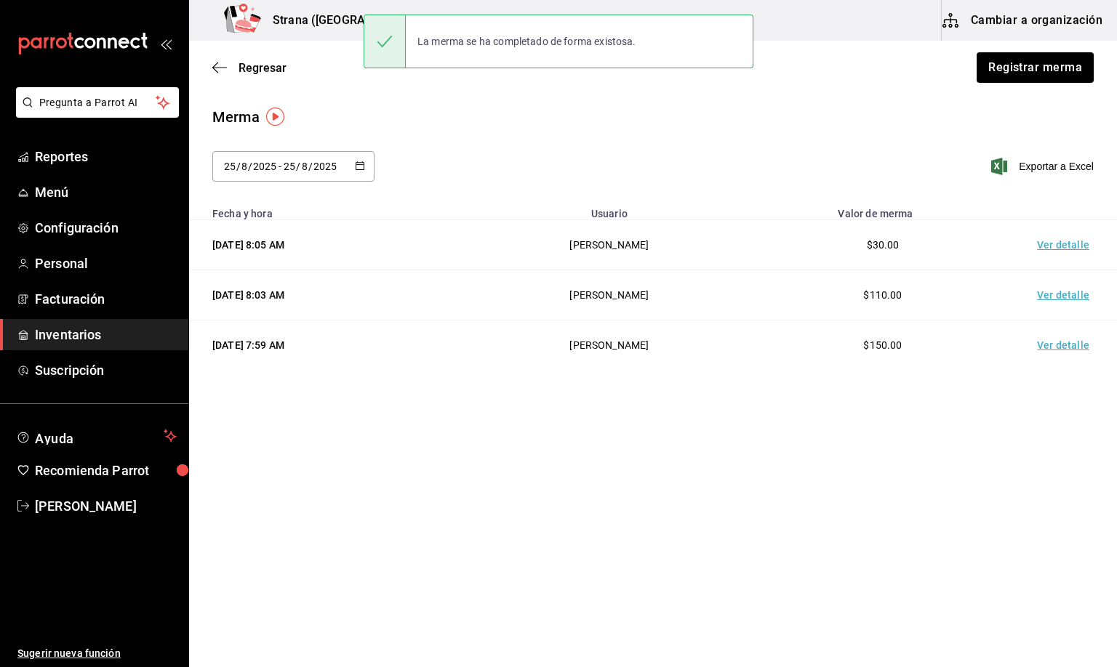
click at [1056, 245] on td "Ver detalle" at bounding box center [1066, 245] width 102 height 50
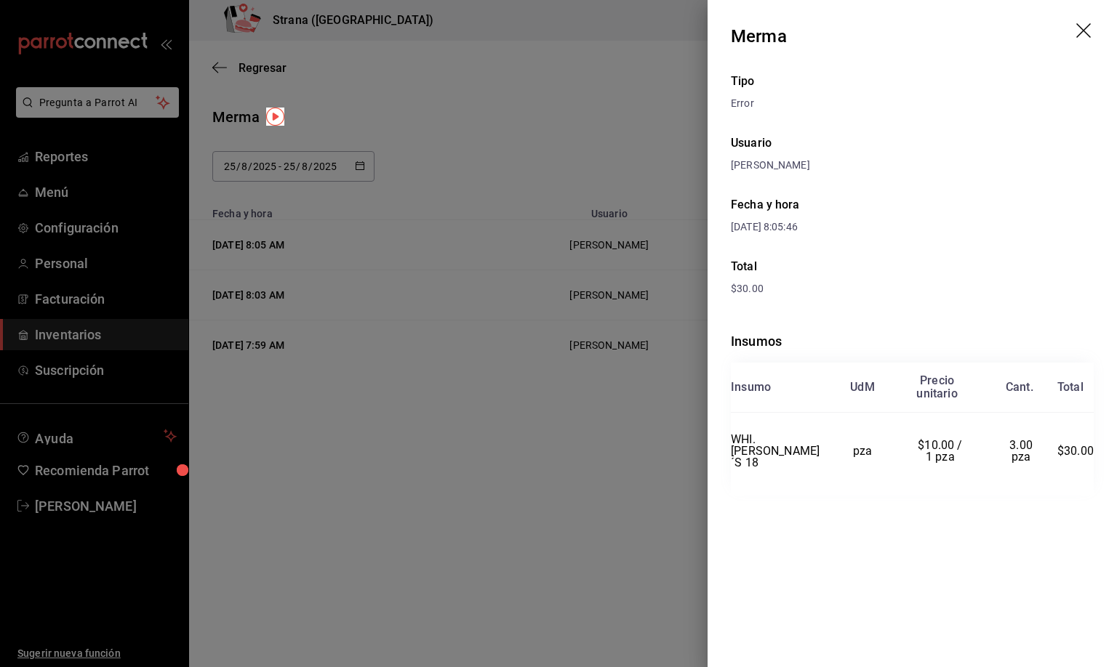
click at [1082, 29] on icon "drag" at bounding box center [1083, 30] width 15 height 15
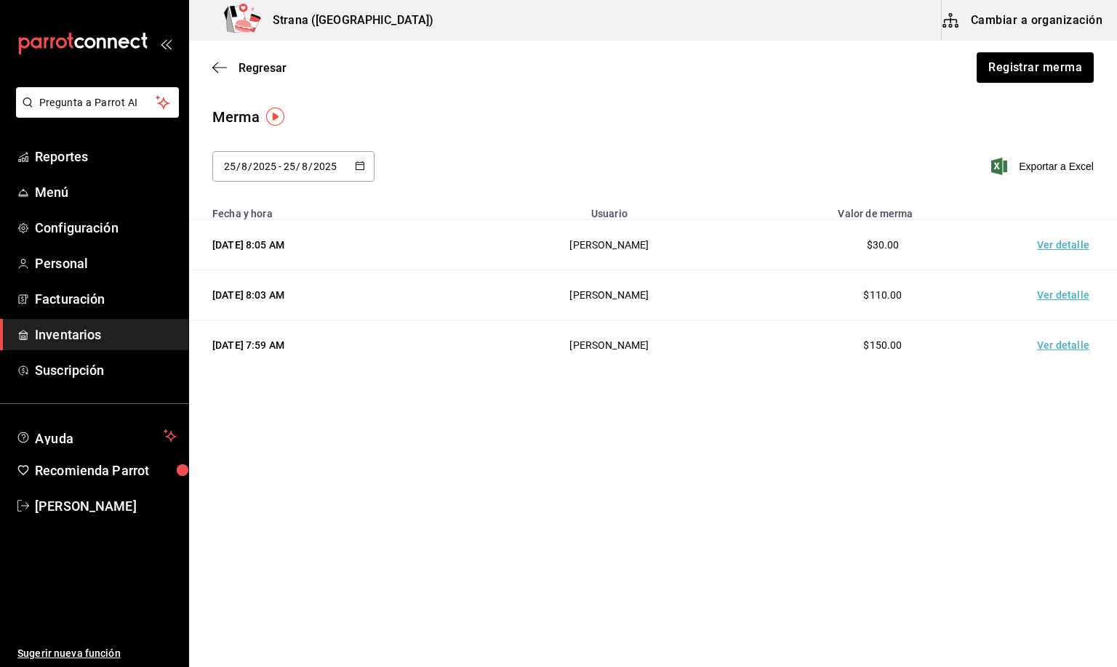
click at [252, 59] on div "Regresar Registrar merma" at bounding box center [653, 68] width 928 height 54
click at [253, 65] on span "Regresar" at bounding box center [262, 68] width 48 height 14
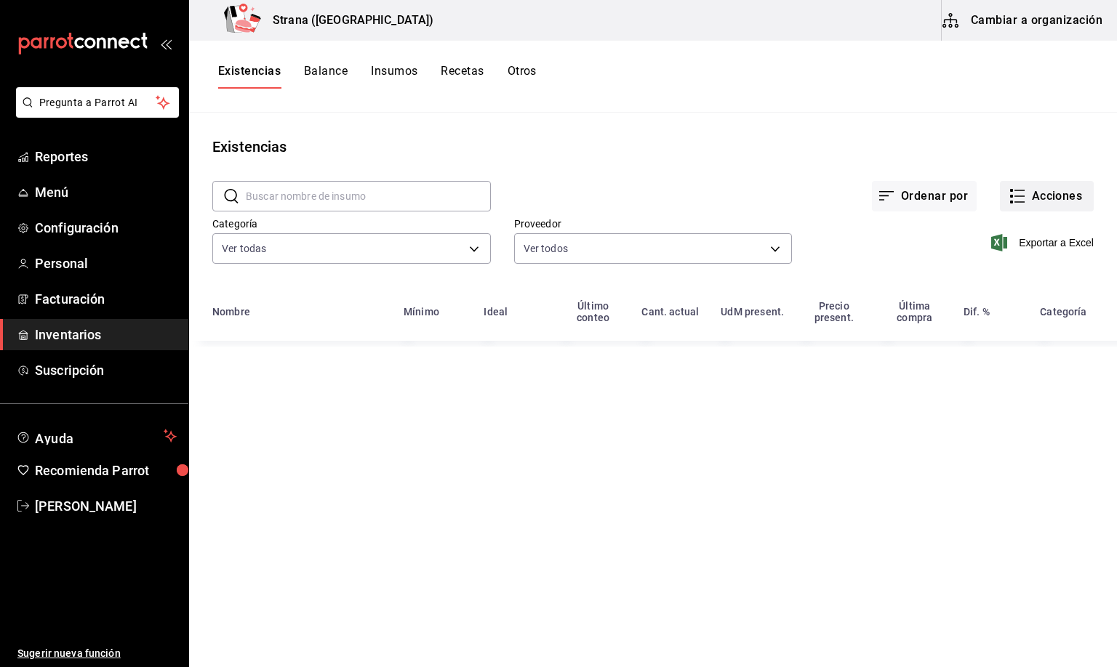
click at [1029, 194] on button "Acciones" at bounding box center [1047, 196] width 94 height 31
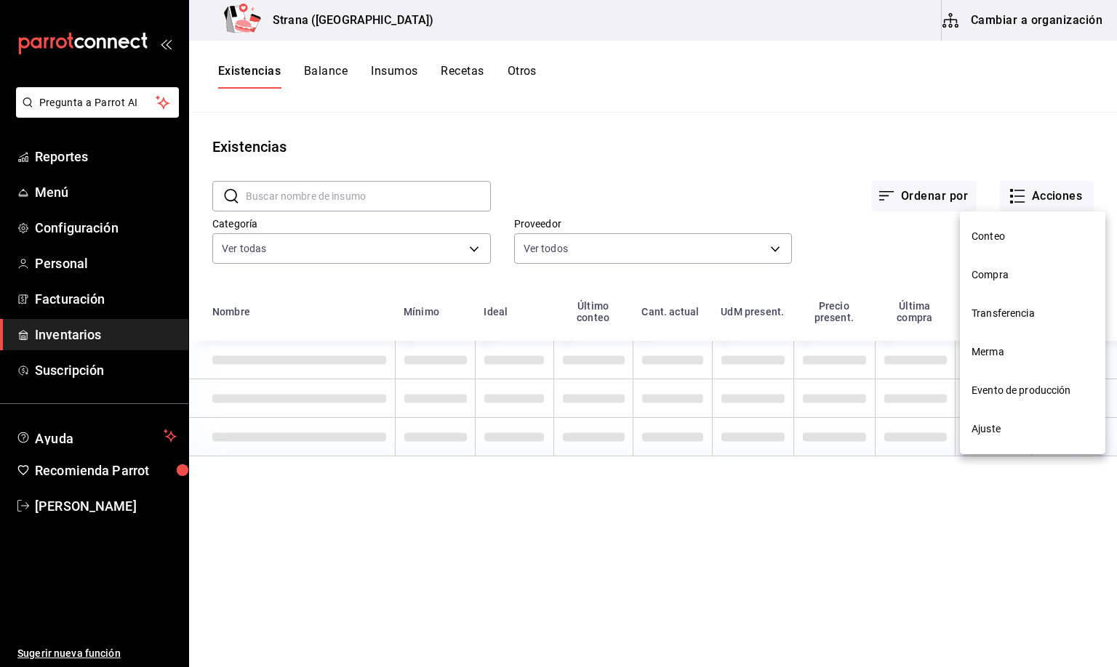
click at [980, 273] on span "Compra" at bounding box center [1032, 275] width 122 height 15
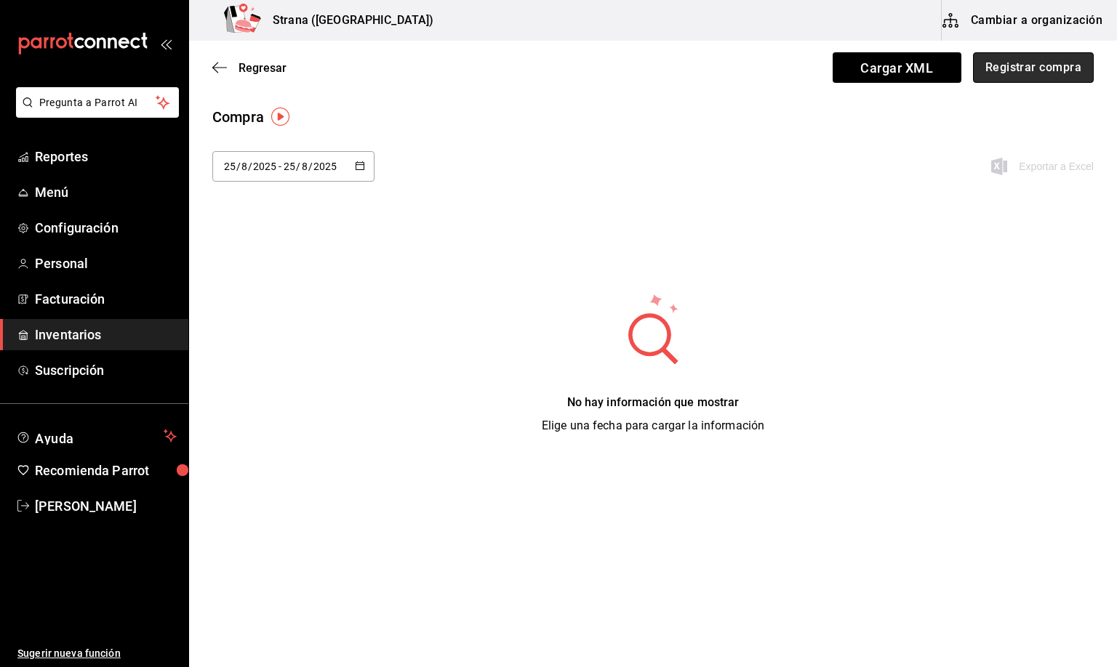
click at [1018, 57] on button "Registrar compra" at bounding box center [1033, 67] width 121 height 31
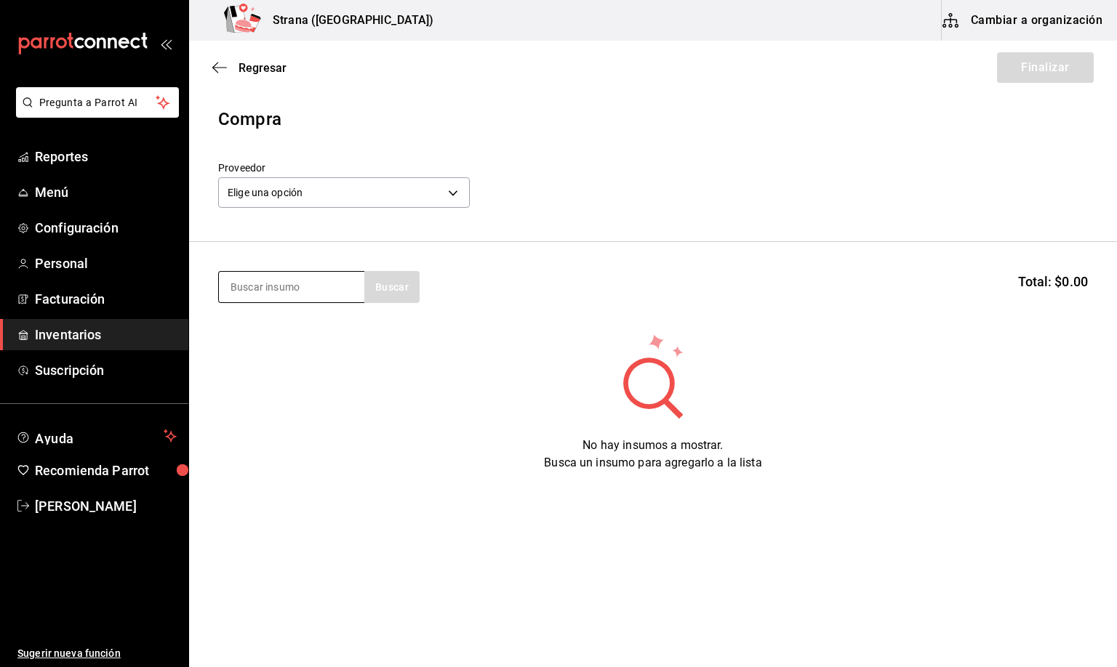
click at [244, 284] on input at bounding box center [291, 287] width 145 height 31
type input "1800"
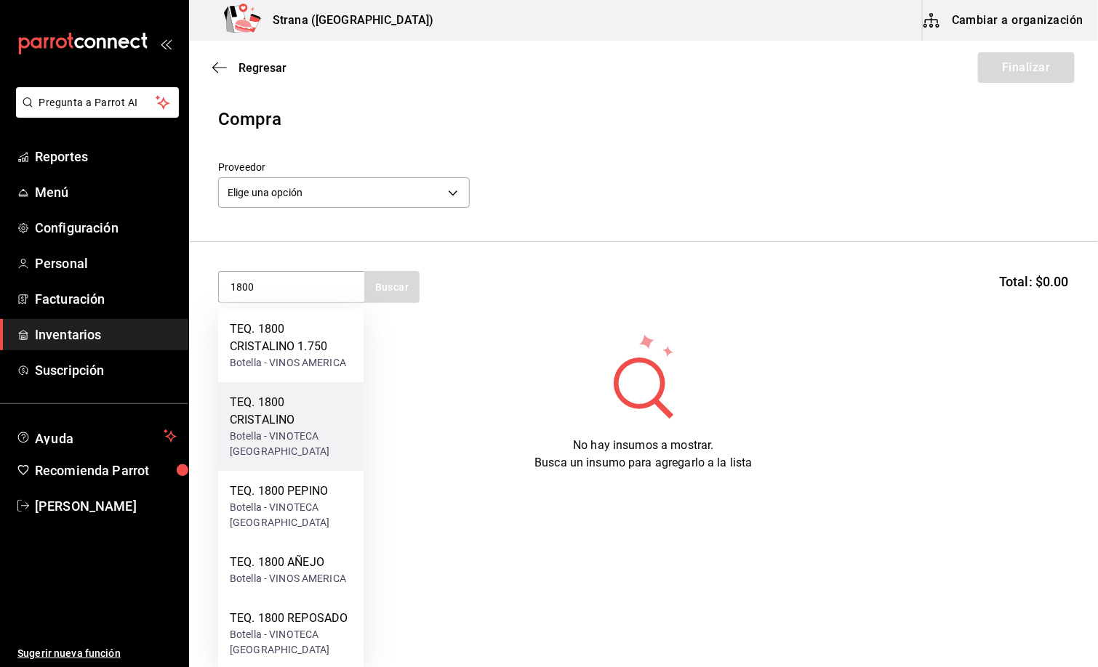
click at [275, 424] on div "TEQ. 1800 CRISTALINO" at bounding box center [291, 411] width 122 height 35
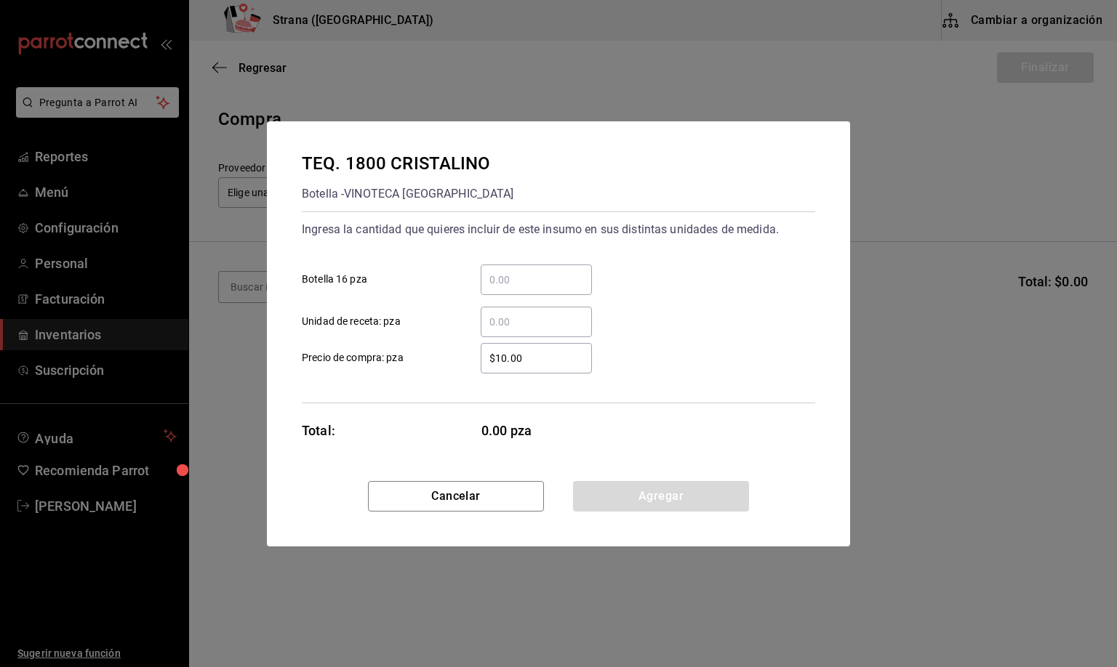
click at [491, 278] on input "​ Botella 16 pza" at bounding box center [535, 279] width 111 height 17
type input "2"
click at [646, 498] on button "Agregar" at bounding box center [661, 496] width 176 height 31
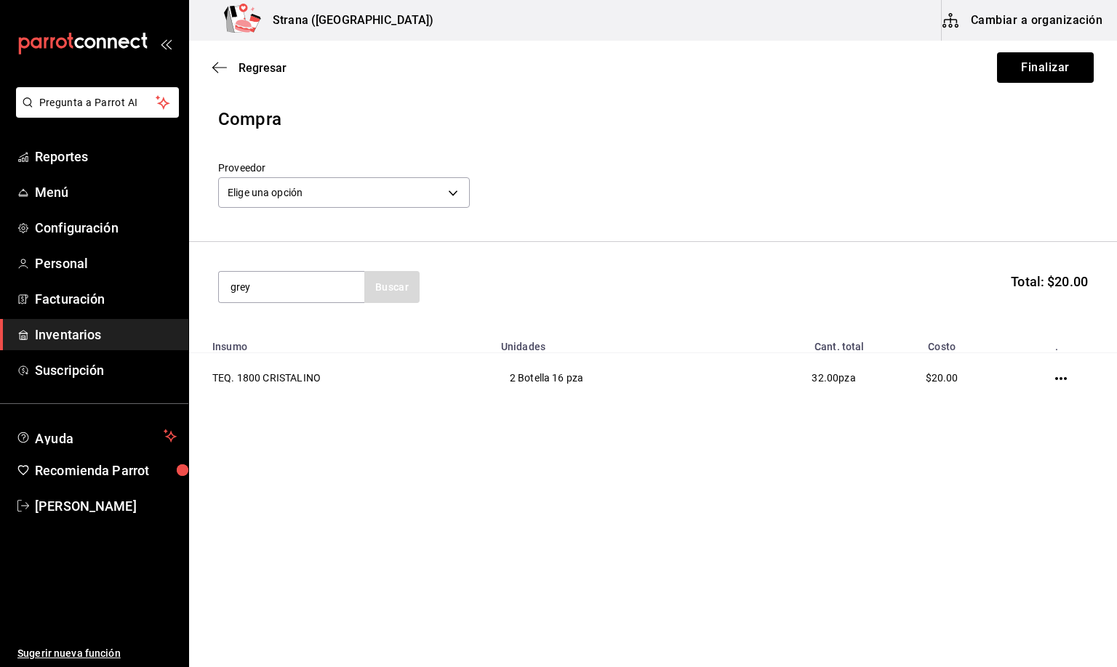
type input "grey"
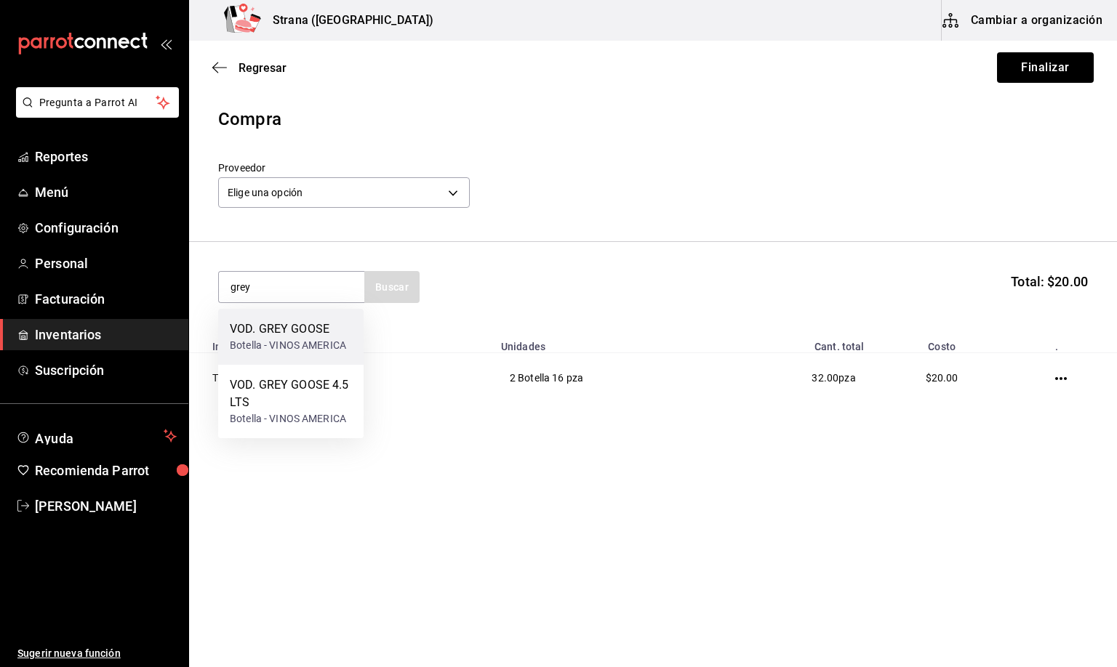
click at [301, 329] on div "VOD. GREY GOOSE" at bounding box center [288, 329] width 116 height 17
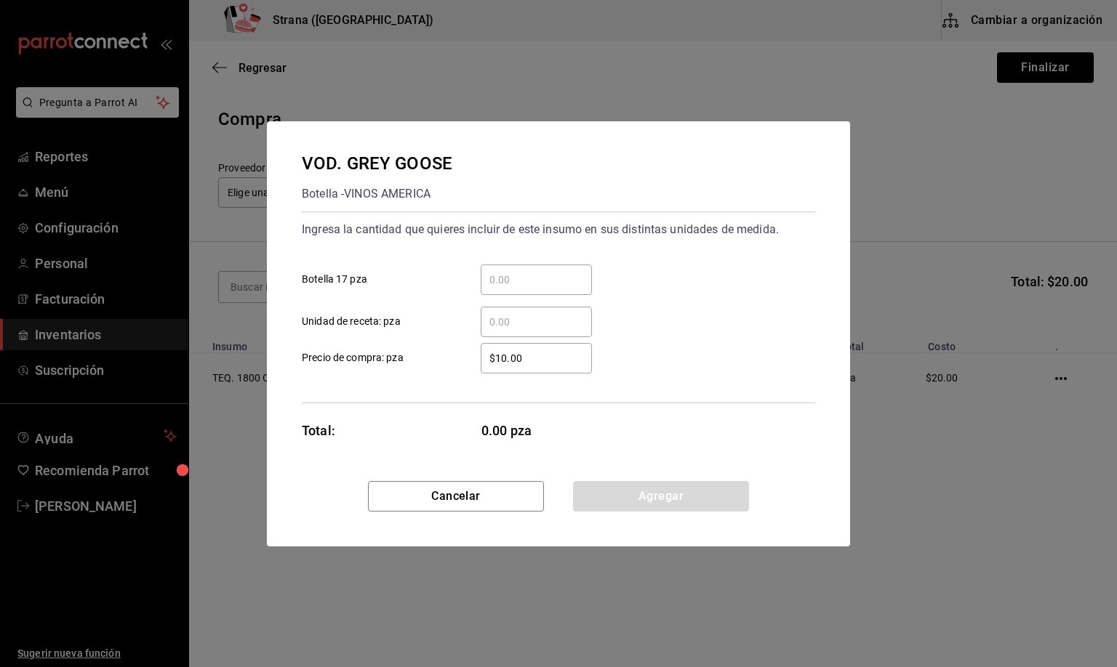
click at [500, 277] on input "​ Botella 17 pza" at bounding box center [535, 279] width 111 height 17
type input "3"
click at [633, 489] on button "Agregar" at bounding box center [661, 496] width 176 height 31
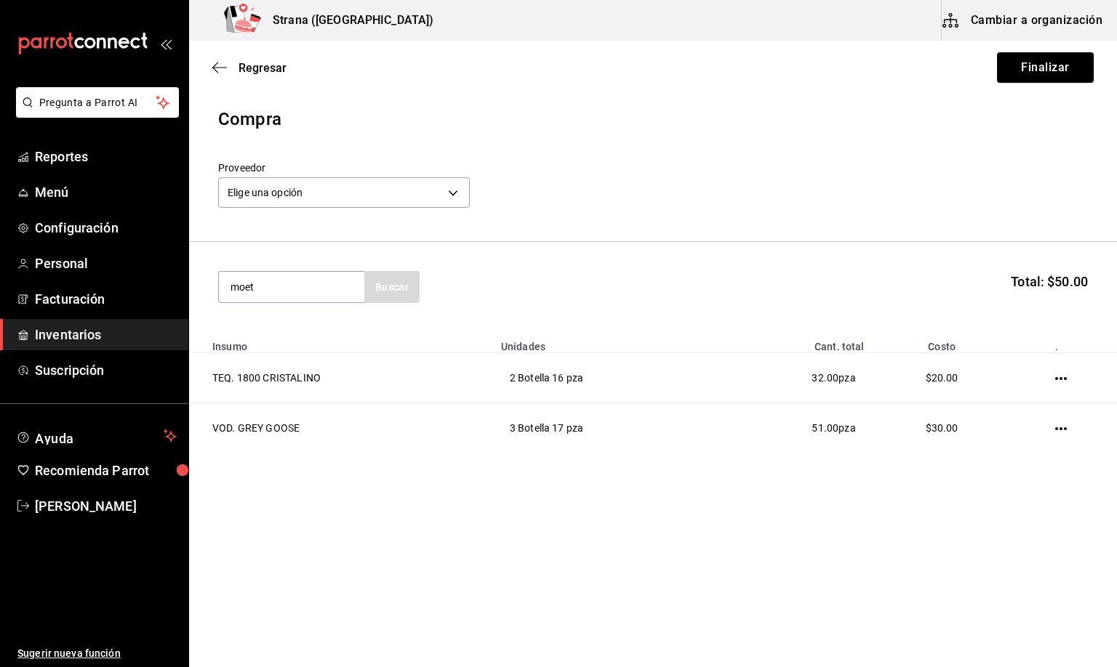
type input "moet"
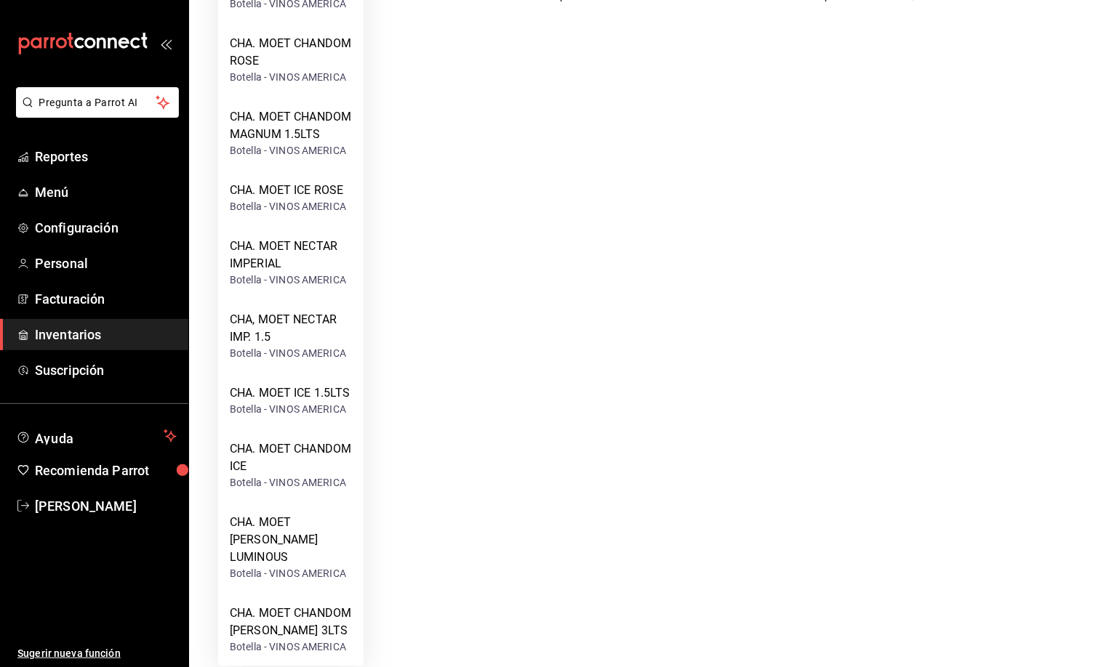
scroll to position [437, 0]
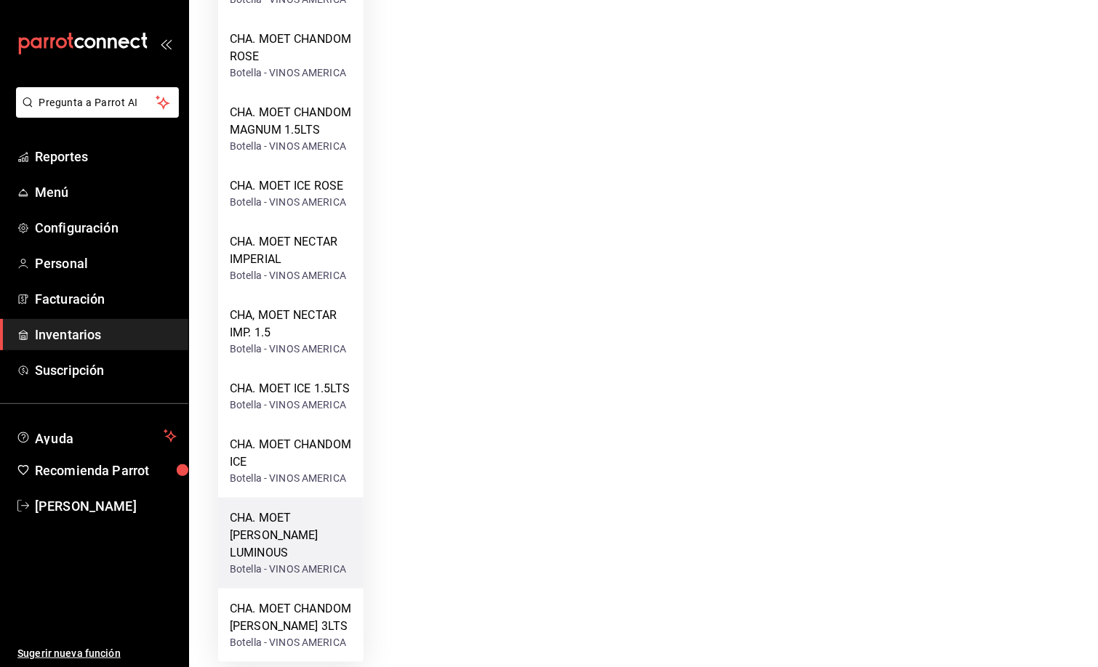
click at [302, 545] on div "CHA. MOET [PERSON_NAME] LUMINOUS" at bounding box center [291, 536] width 122 height 52
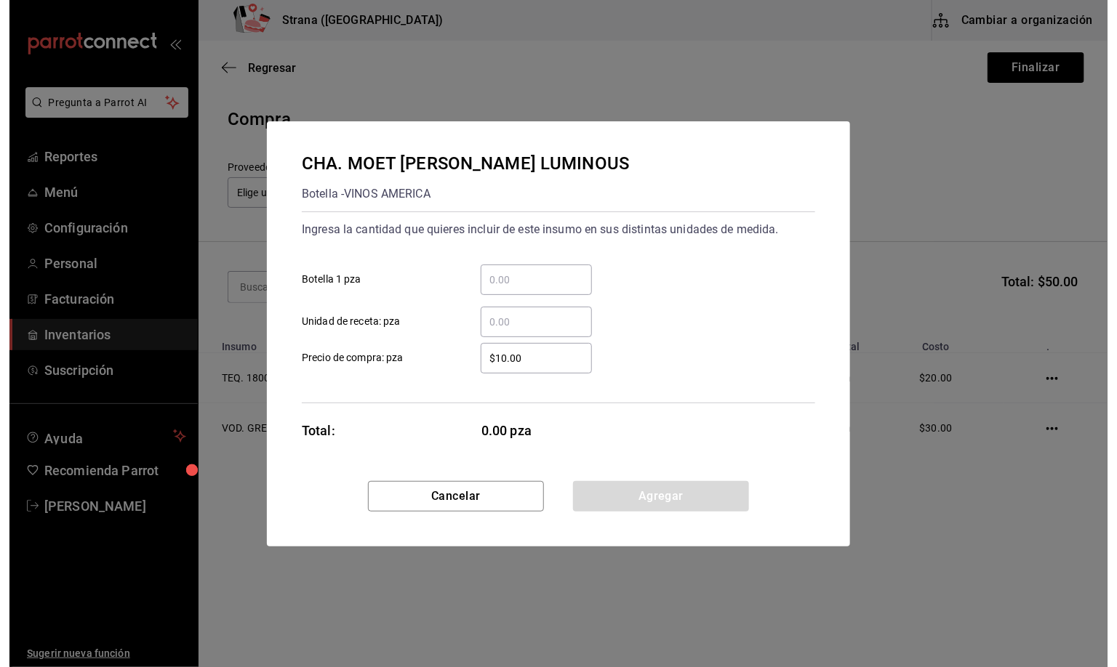
scroll to position [0, 0]
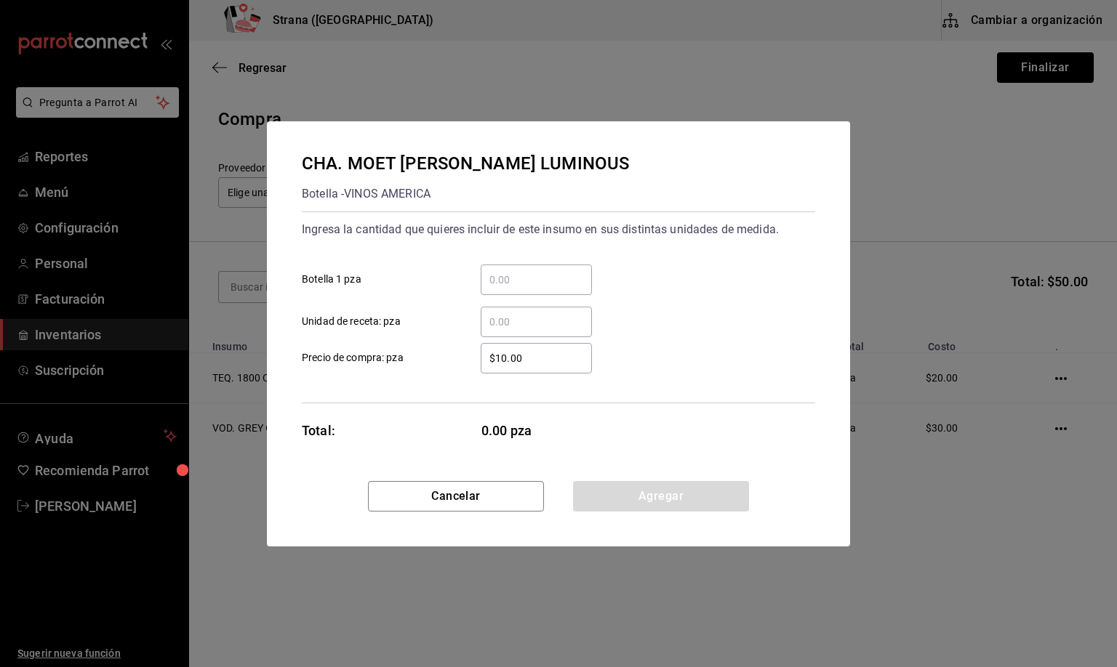
click at [520, 279] on input "​ Botella 1 pza" at bounding box center [535, 279] width 111 height 17
type input "3"
click at [639, 491] on button "Agregar" at bounding box center [661, 496] width 176 height 31
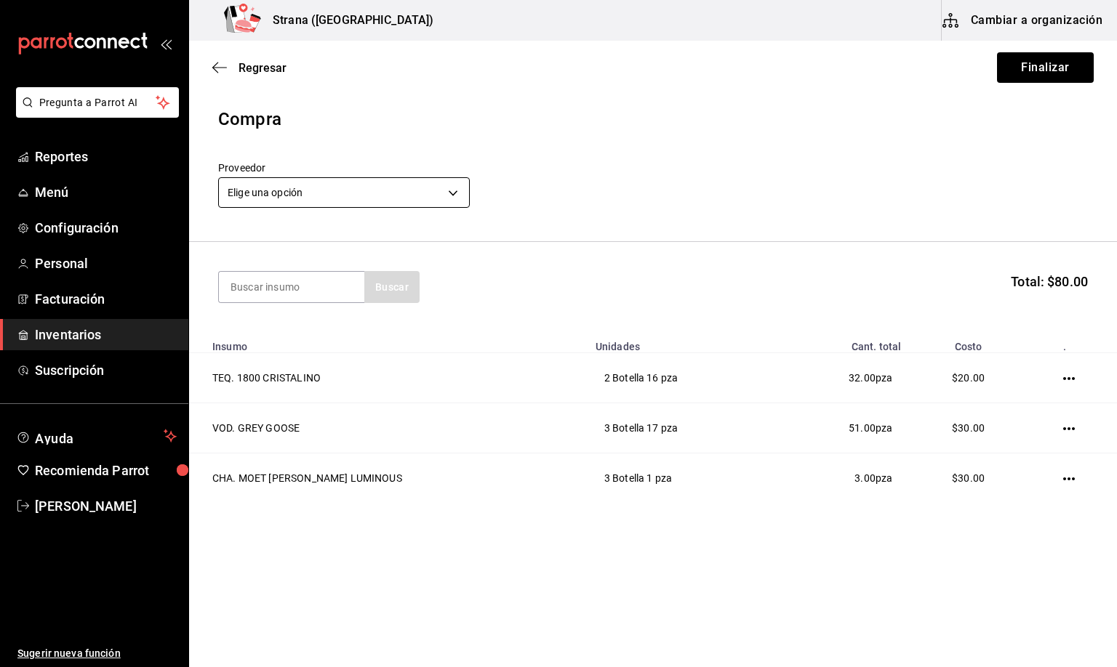
click at [286, 190] on body "Pregunta a Parrot AI Reportes Menú Configuración Personal Facturación Inventari…" at bounding box center [558, 292] width 1117 height 585
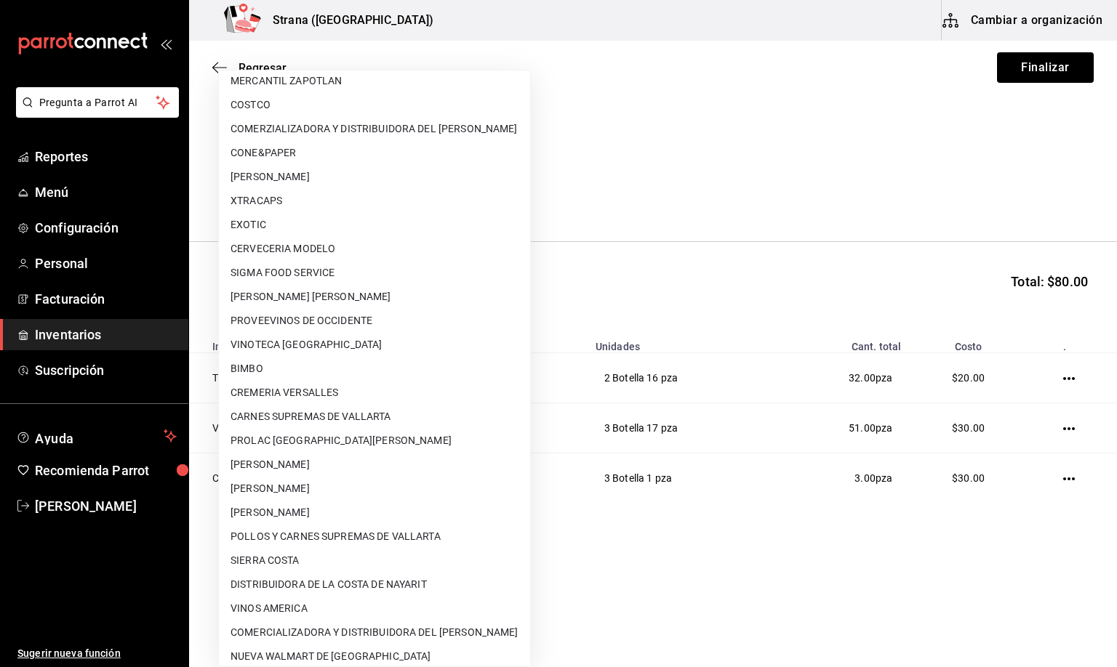
scroll to position [63, 0]
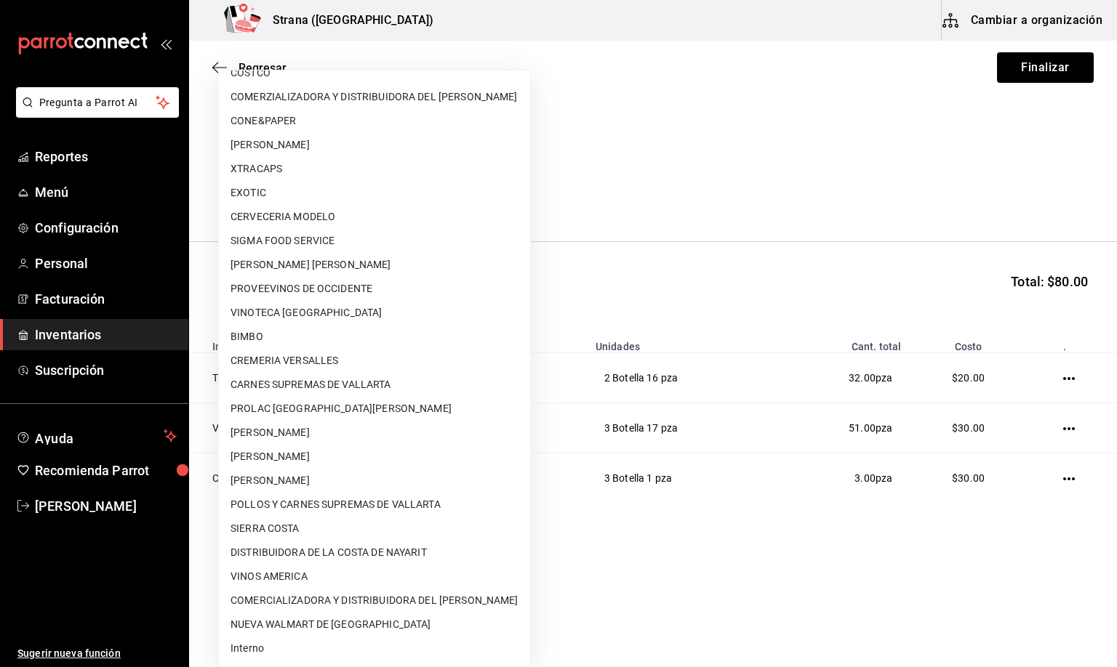
click at [267, 646] on li "Interno" at bounding box center [374, 649] width 311 height 24
type input "8f59523e-768f-4f75-81e2-699d8d2926c5"
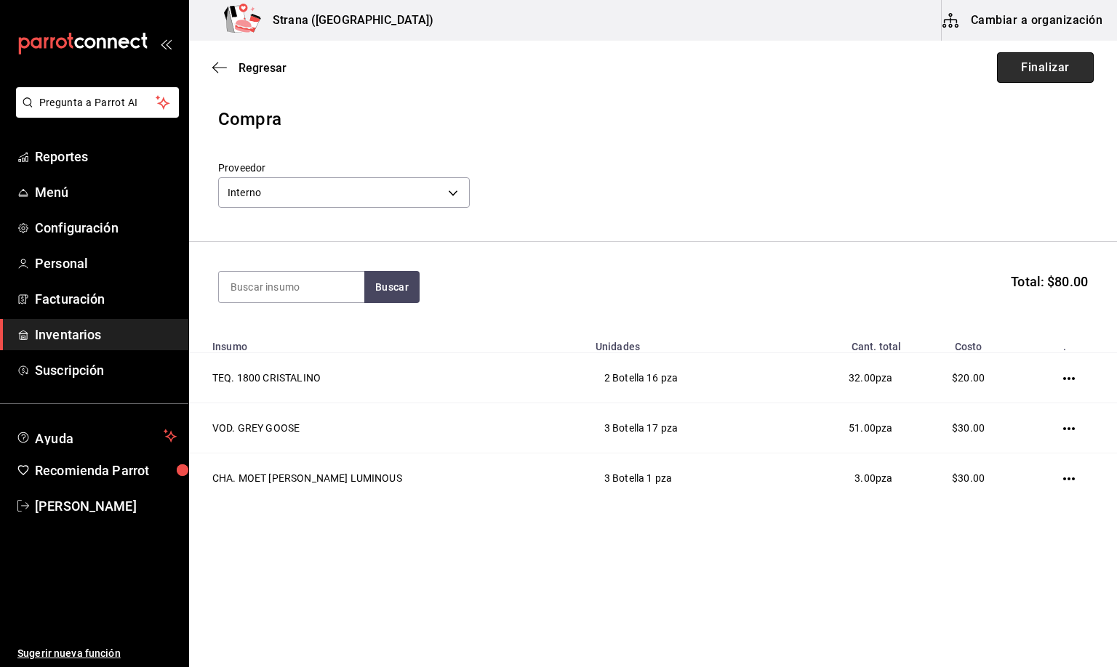
click at [1021, 59] on button "Finalizar" at bounding box center [1045, 67] width 97 height 31
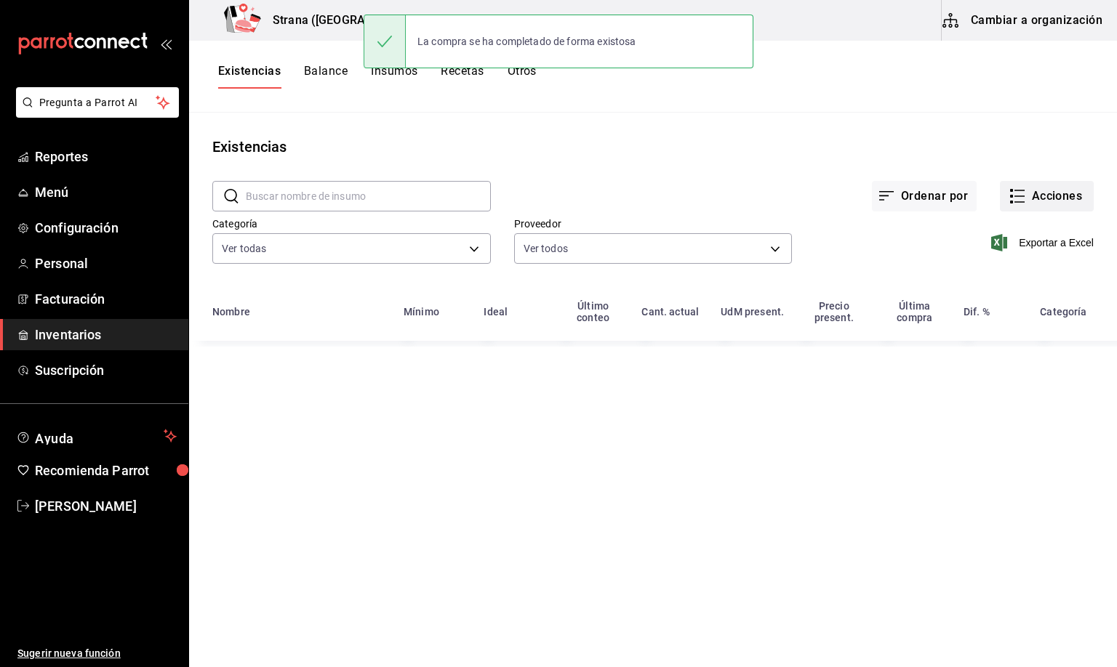
click at [1032, 198] on button "Acciones" at bounding box center [1047, 196] width 94 height 31
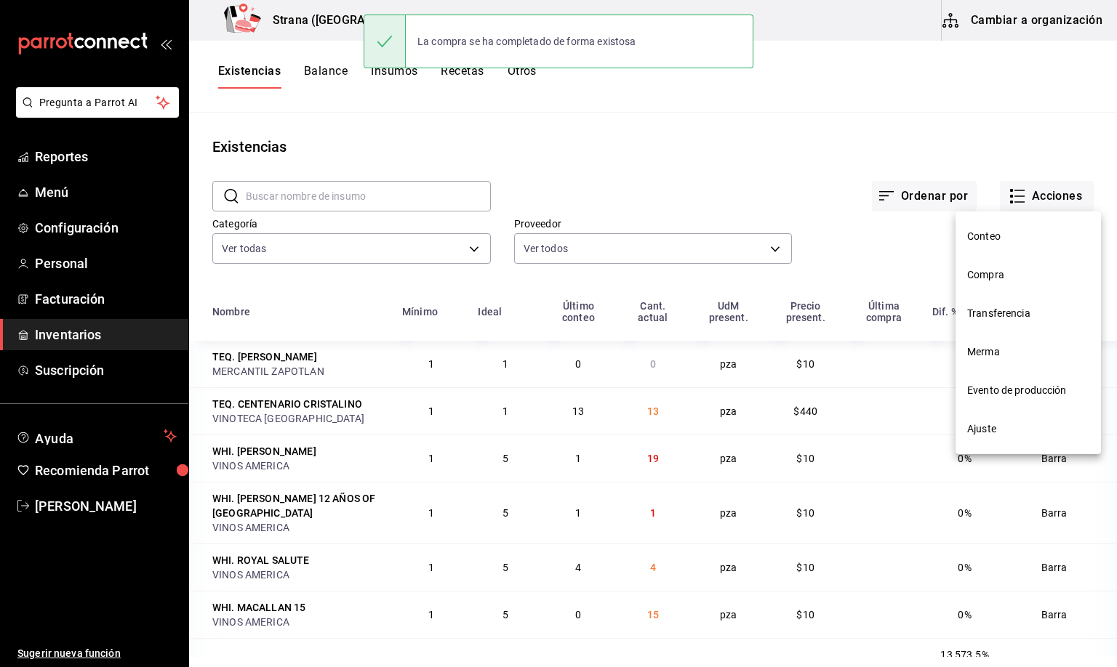
click at [999, 280] on span "Compra" at bounding box center [1028, 275] width 122 height 15
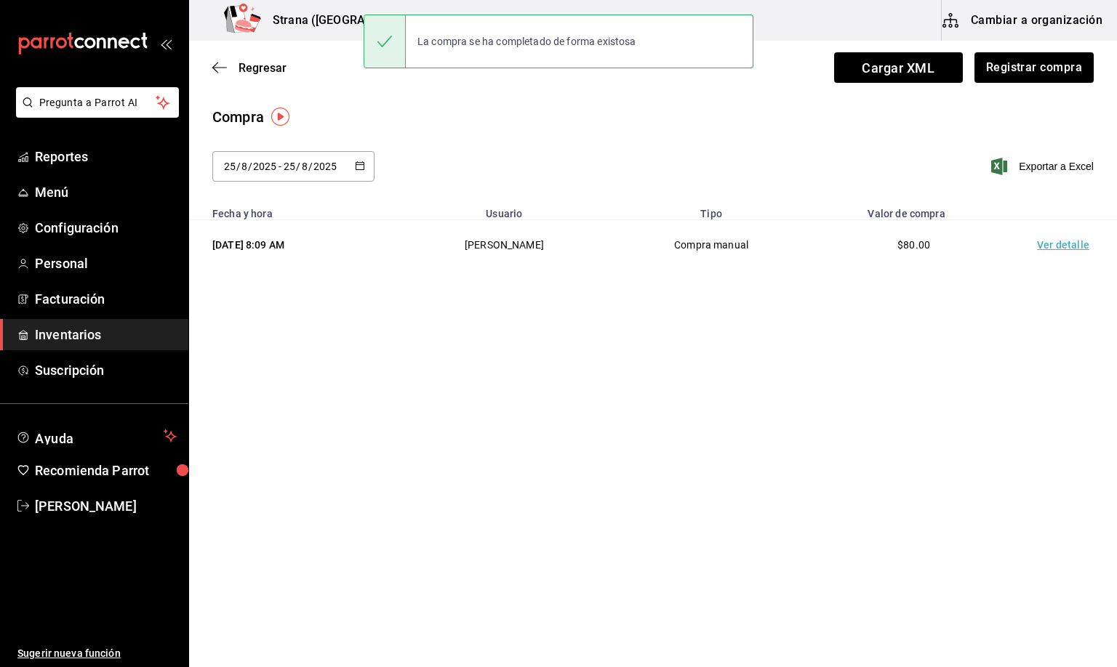
click at [1054, 249] on td "Ver detalle" at bounding box center [1066, 245] width 102 height 50
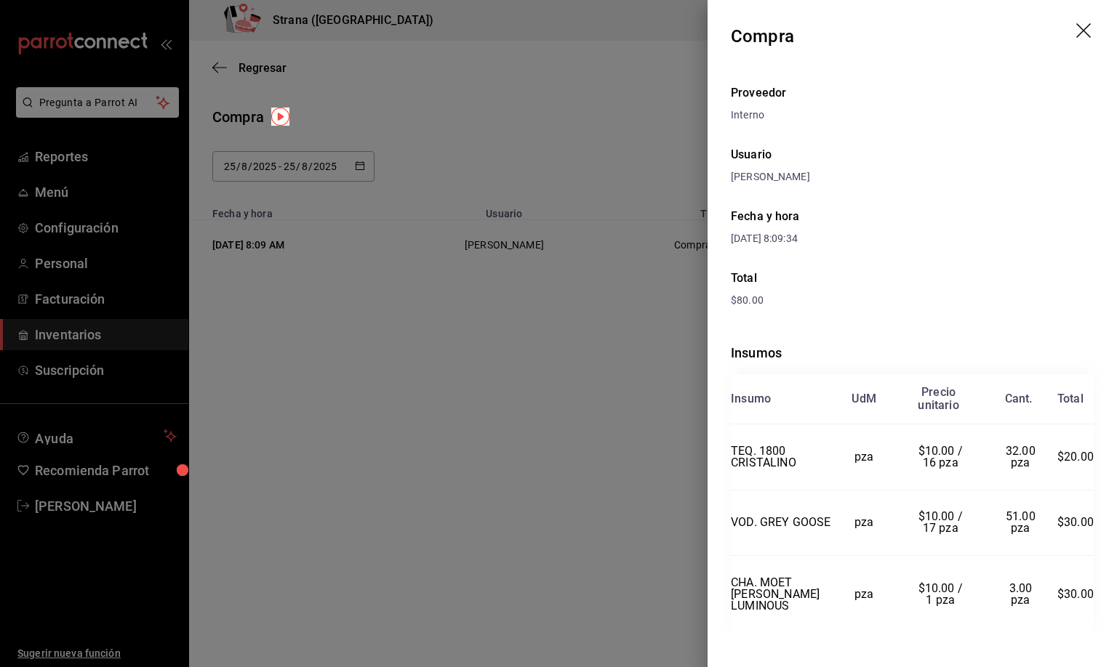
click at [1076, 31] on icon "drag" at bounding box center [1084, 31] width 17 height 17
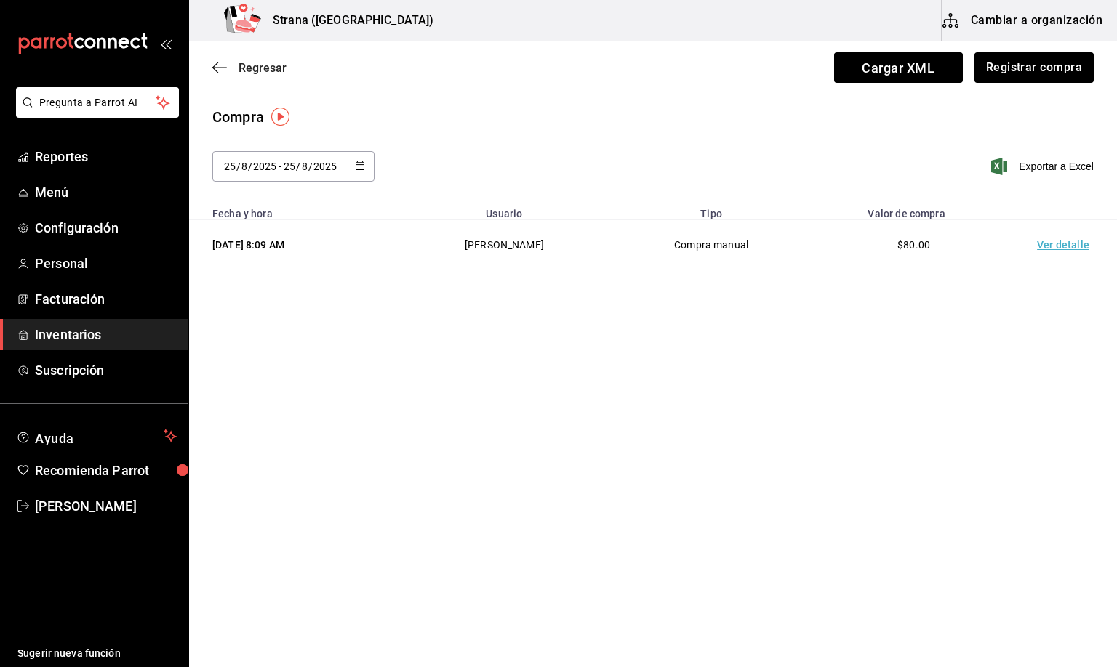
click at [260, 61] on span "Regresar" at bounding box center [262, 68] width 48 height 14
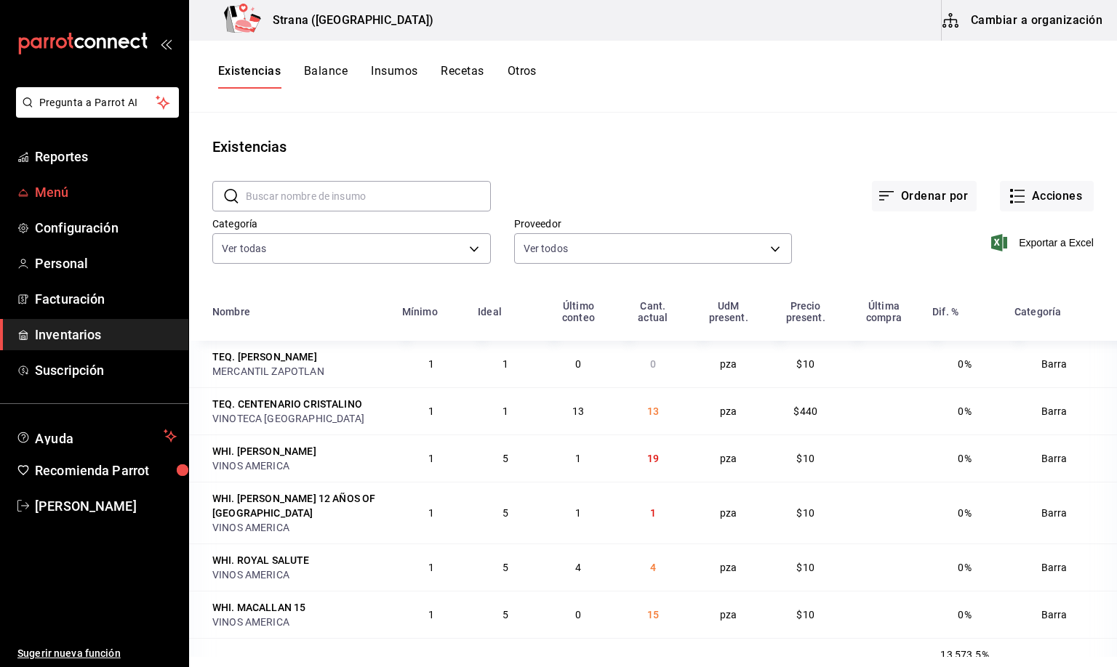
click at [53, 190] on span "Menú" at bounding box center [106, 192] width 142 height 20
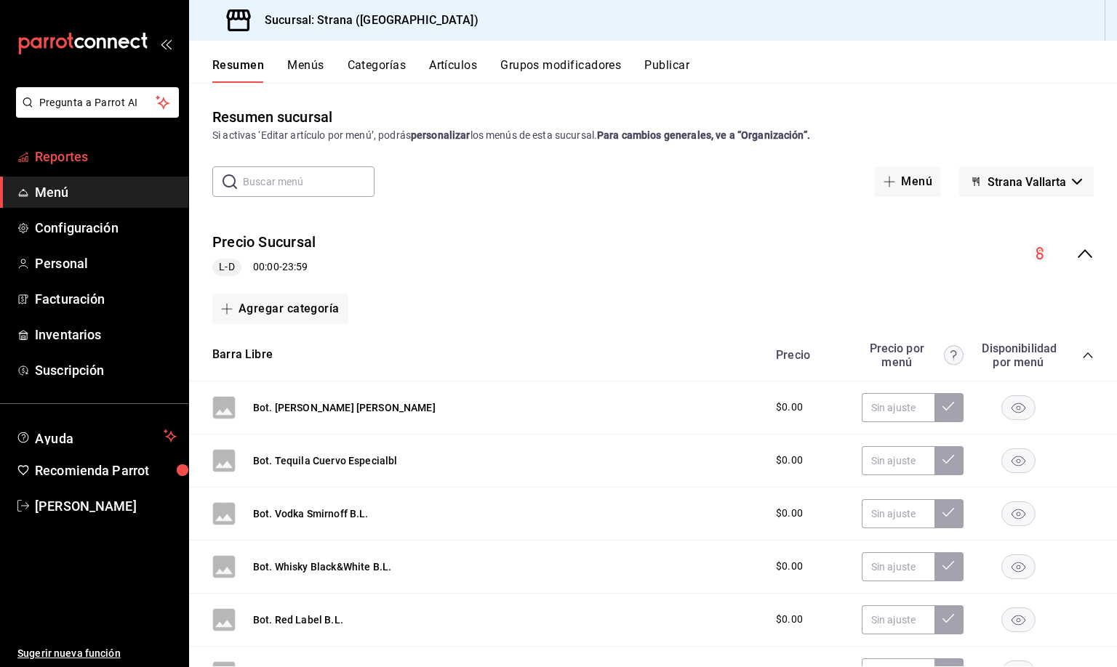
click at [68, 157] on span "Reportes" at bounding box center [106, 157] width 142 height 20
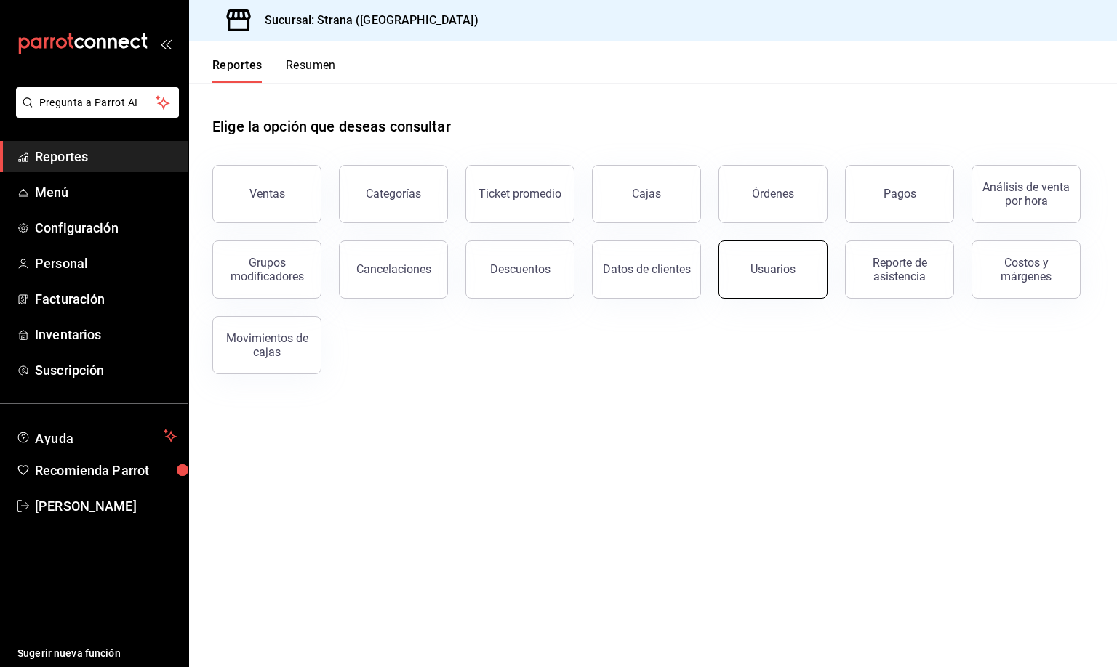
click at [757, 282] on button "Usuarios" at bounding box center [772, 270] width 109 height 58
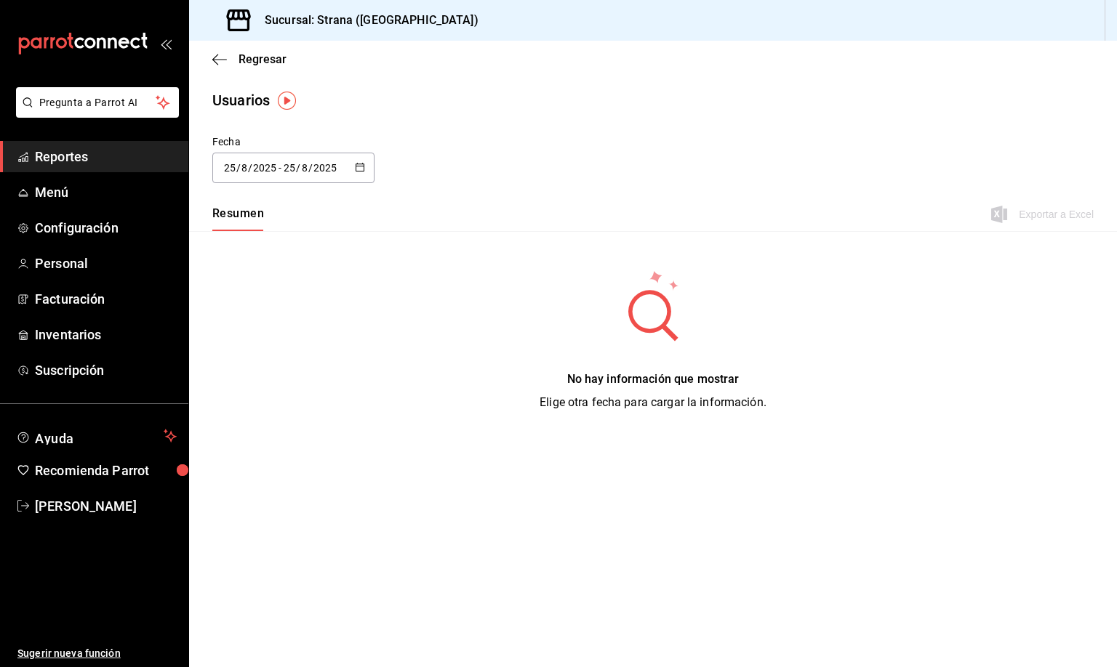
click at [232, 169] on input "25" at bounding box center [229, 168] width 13 height 12
click at [273, 376] on li "Rango de fechas" at bounding box center [280, 377] width 137 height 33
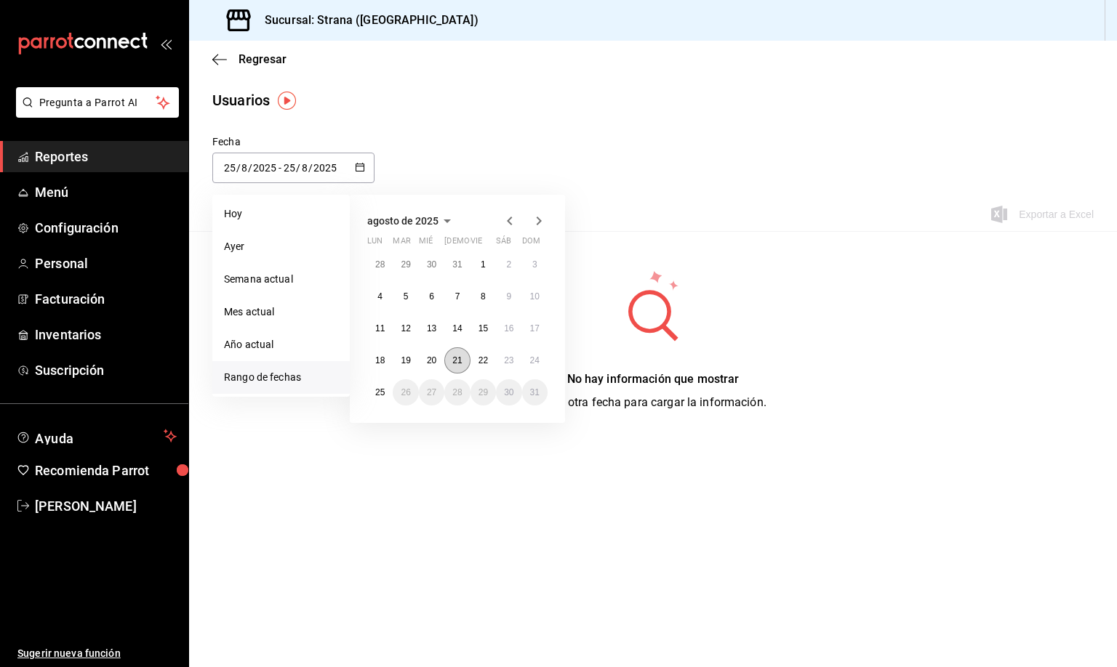
click at [454, 363] on abbr "21" at bounding box center [456, 360] width 9 height 10
click at [376, 388] on abbr "25" at bounding box center [379, 392] width 9 height 10
type input "[DATE]"
type input "21"
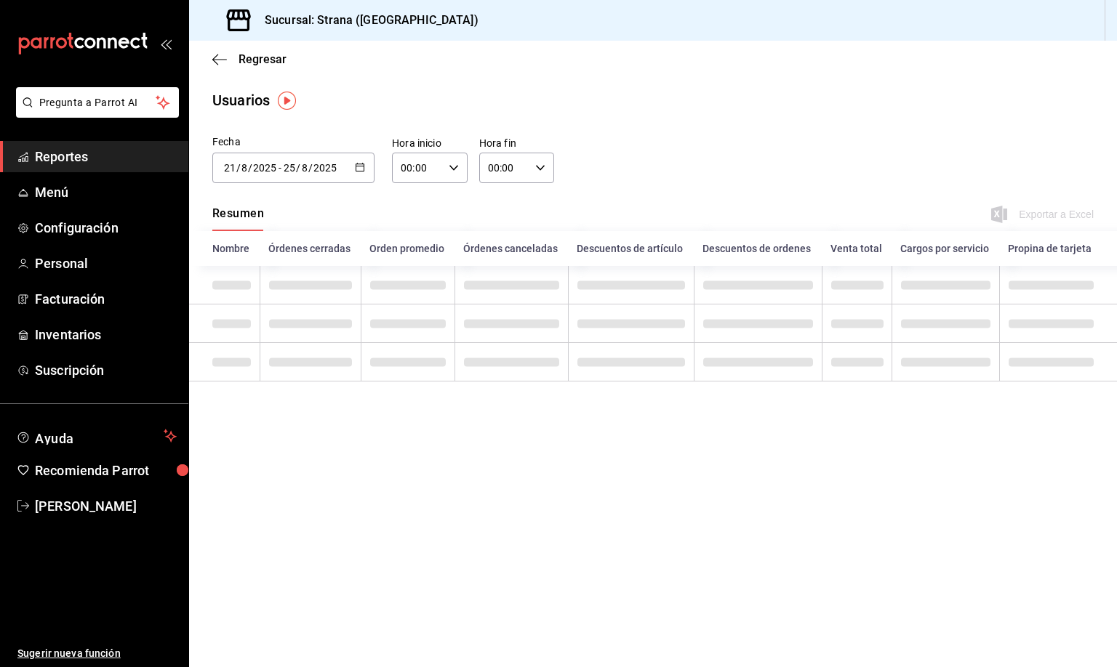
click at [406, 168] on input "00:00" at bounding box center [417, 167] width 51 height 29
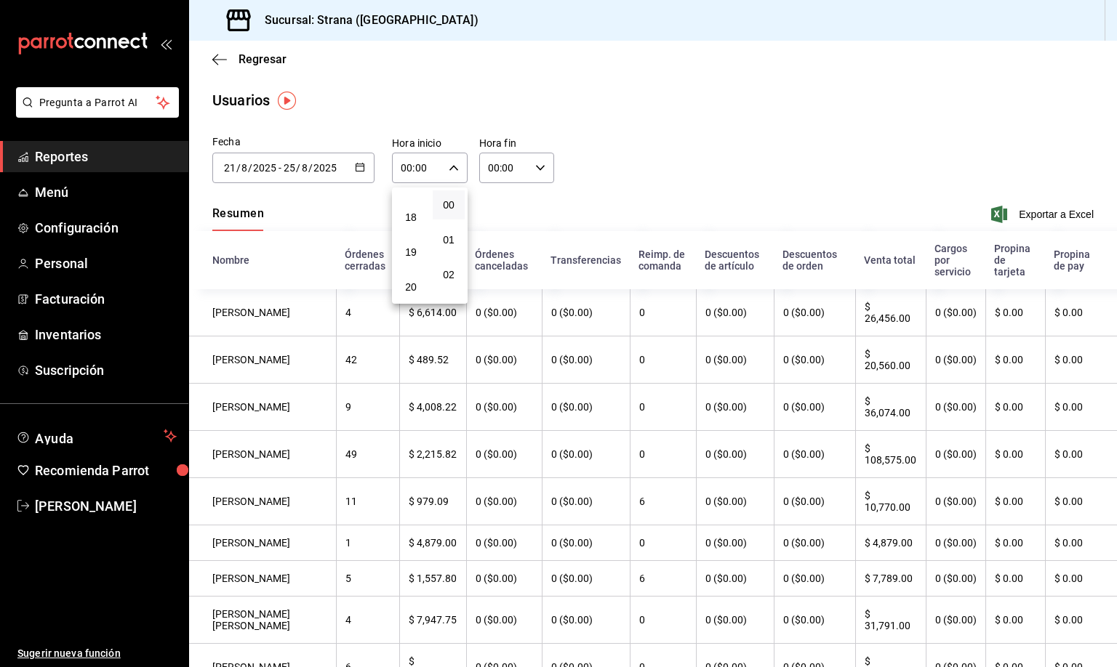
scroll to position [654, 0]
click at [411, 278] on span "21" at bounding box center [410, 284] width 15 height 12
type input "21:00"
click at [448, 199] on span "00" at bounding box center [448, 205] width 14 height 12
click at [485, 169] on div at bounding box center [558, 333] width 1117 height 667
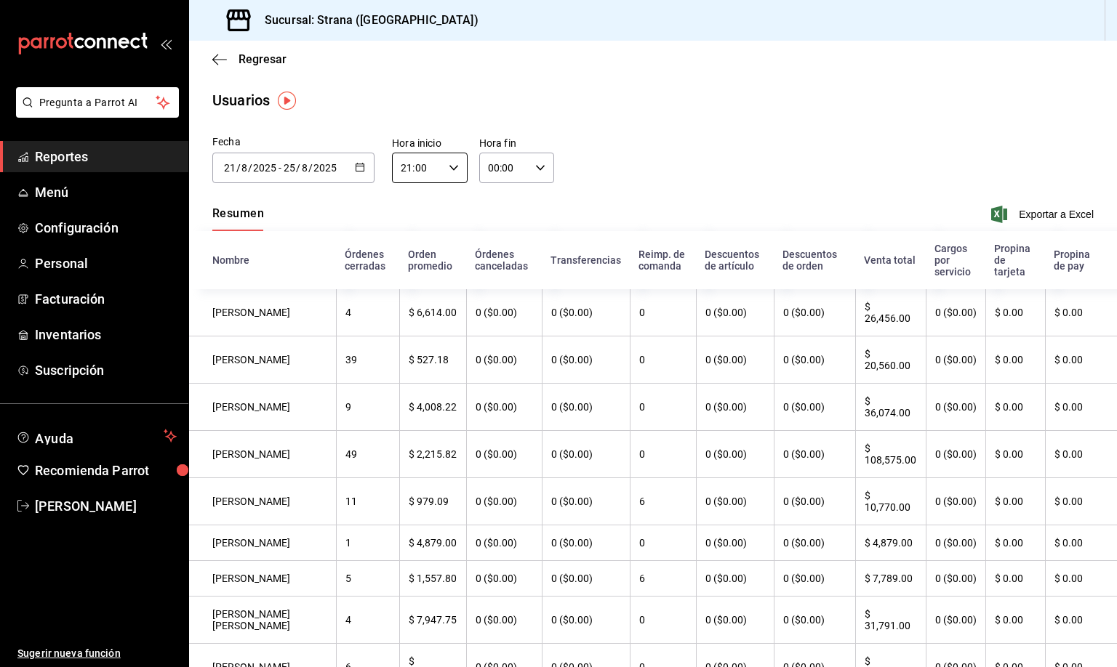
click at [485, 169] on input "00:00" at bounding box center [504, 167] width 51 height 29
click at [489, 260] on span "08" at bounding box center [492, 266] width 14 height 12
type input "08:00"
click at [533, 206] on span "00" at bounding box center [535, 205] width 14 height 12
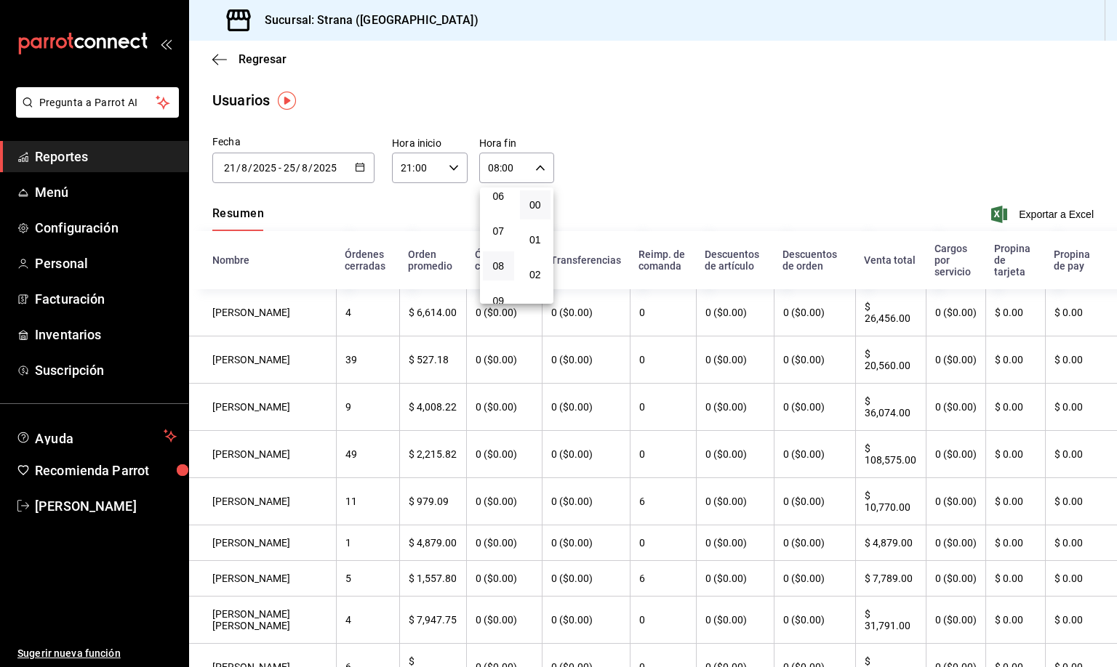
click at [1027, 214] on div at bounding box center [558, 333] width 1117 height 667
click at [1027, 214] on span "Exportar a Excel" at bounding box center [1044, 214] width 100 height 17
